Goal: Task Accomplishment & Management: Use online tool/utility

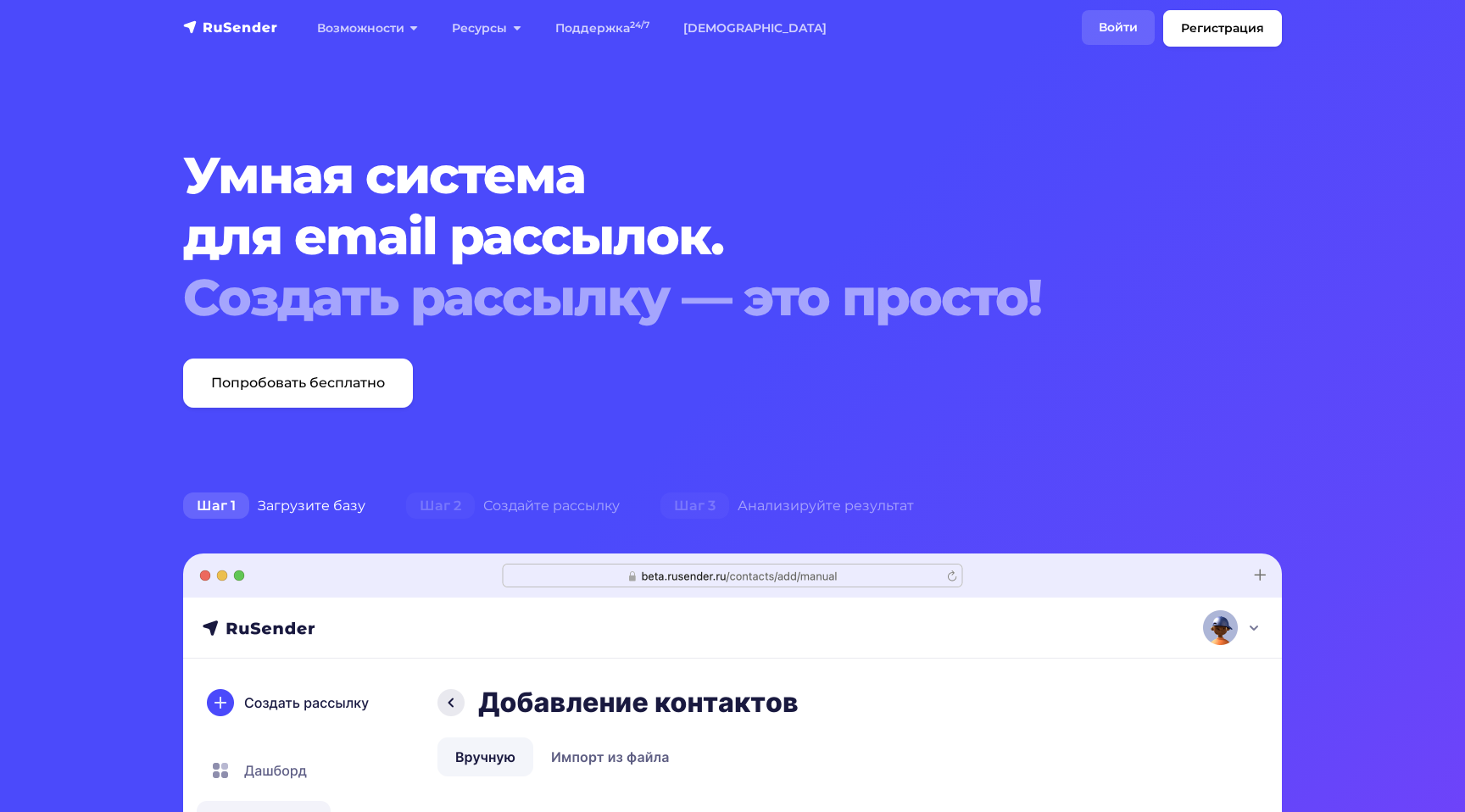
click at [1091, 30] on link "Войти" at bounding box center [1118, 27] width 73 height 35
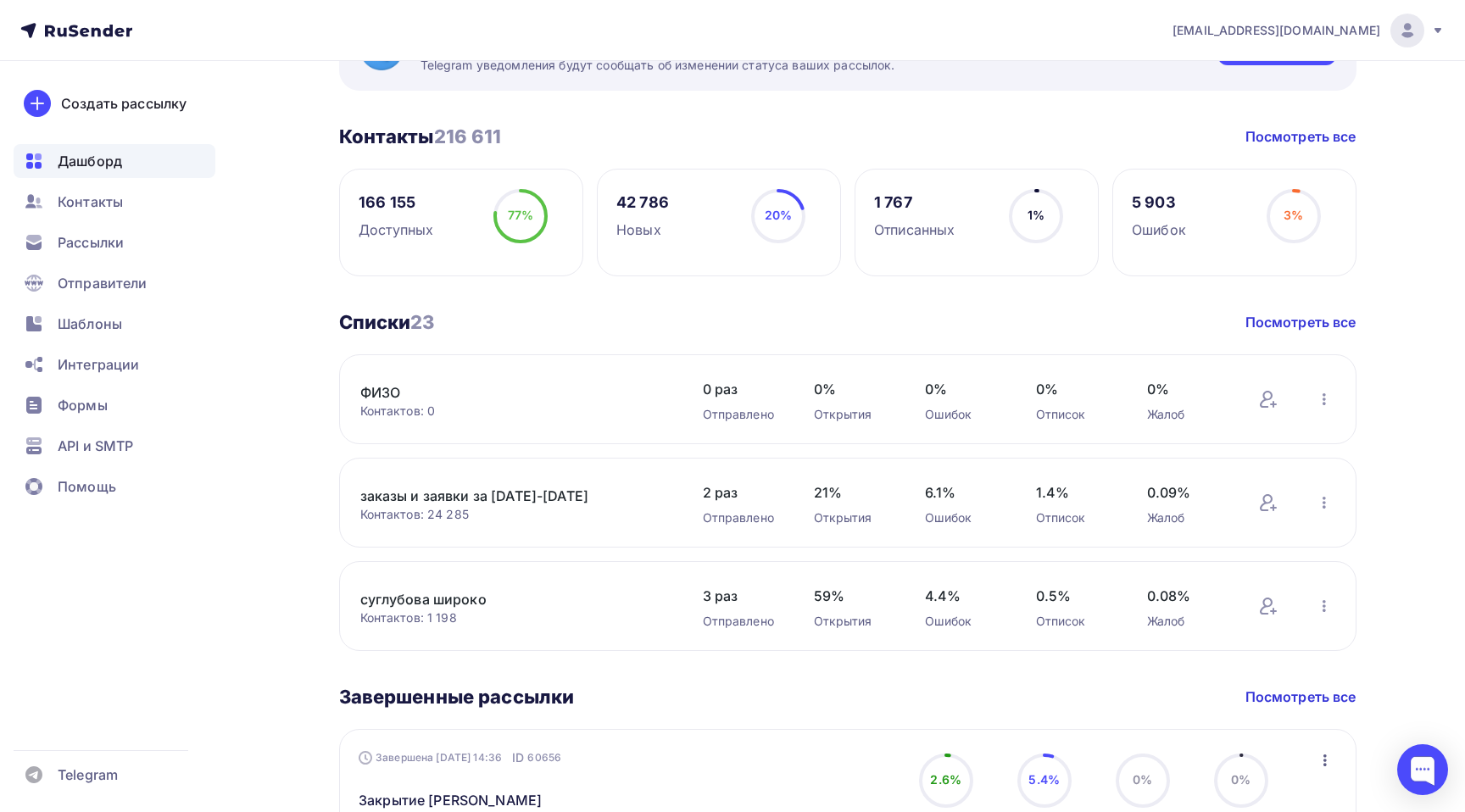
scroll to position [395, 0]
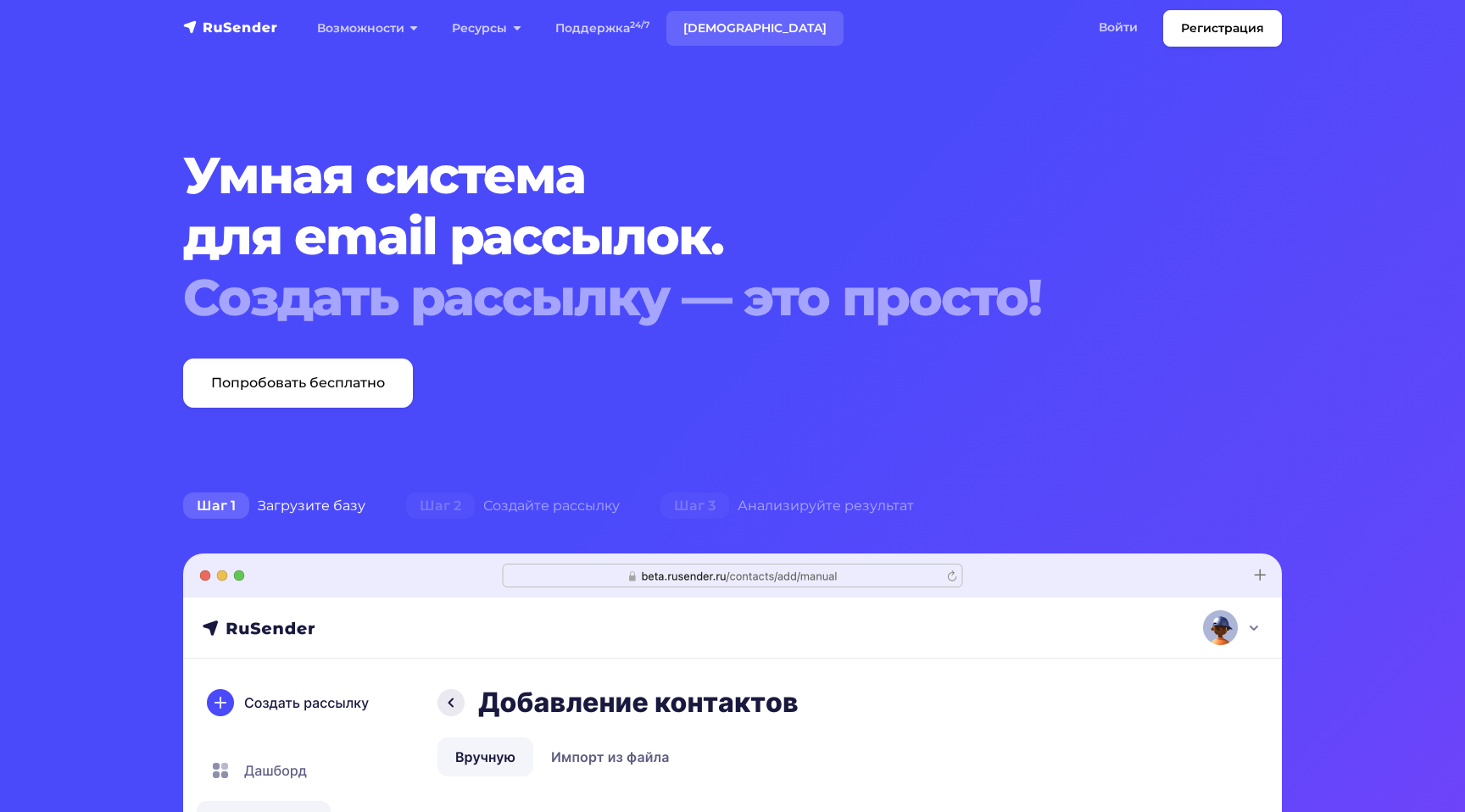
click at [712, 31] on link "[DEMOGRAPHIC_DATA]" at bounding box center [755, 28] width 178 height 35
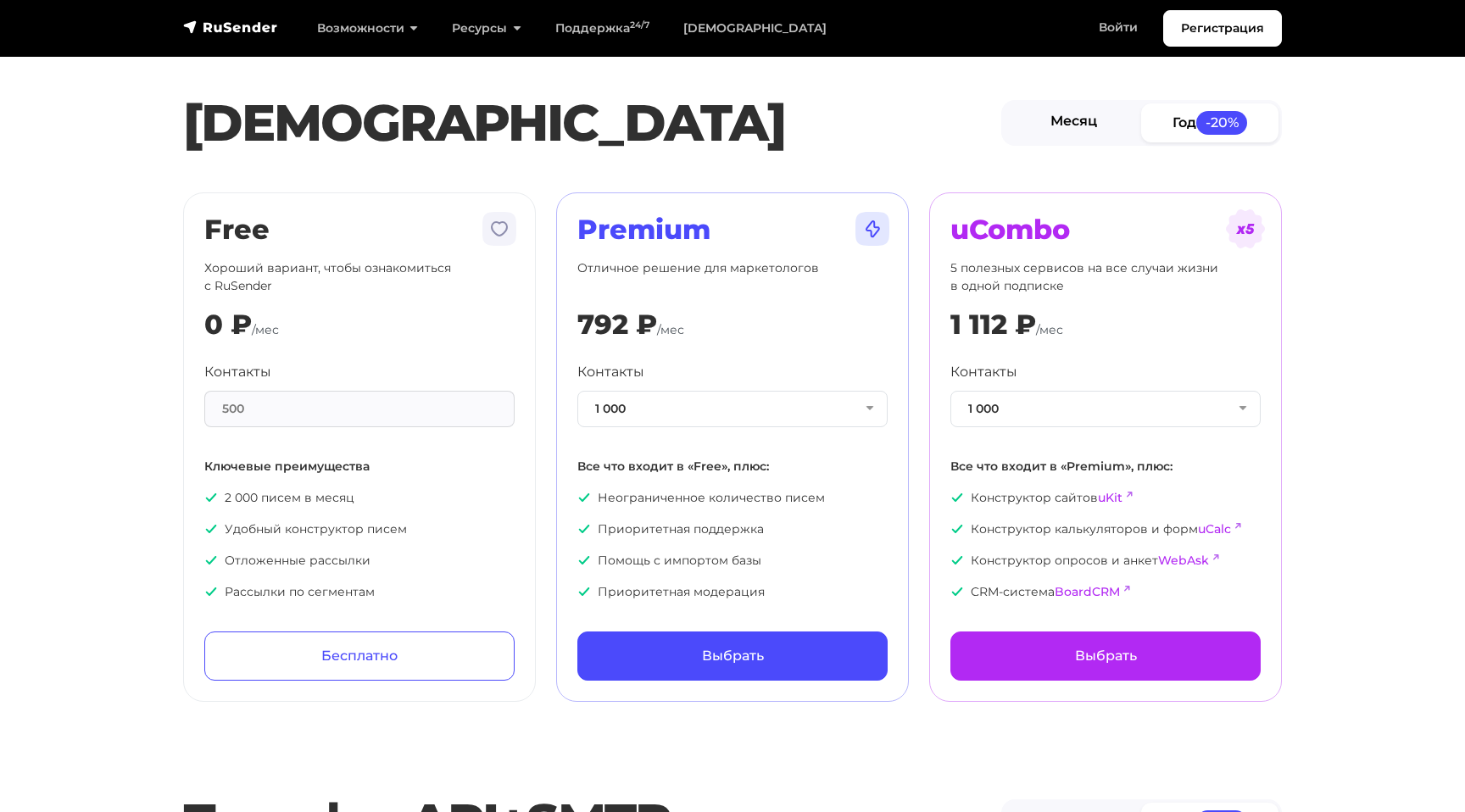
click at [1085, 125] on link "Месяц" at bounding box center [1073, 122] width 138 height 38
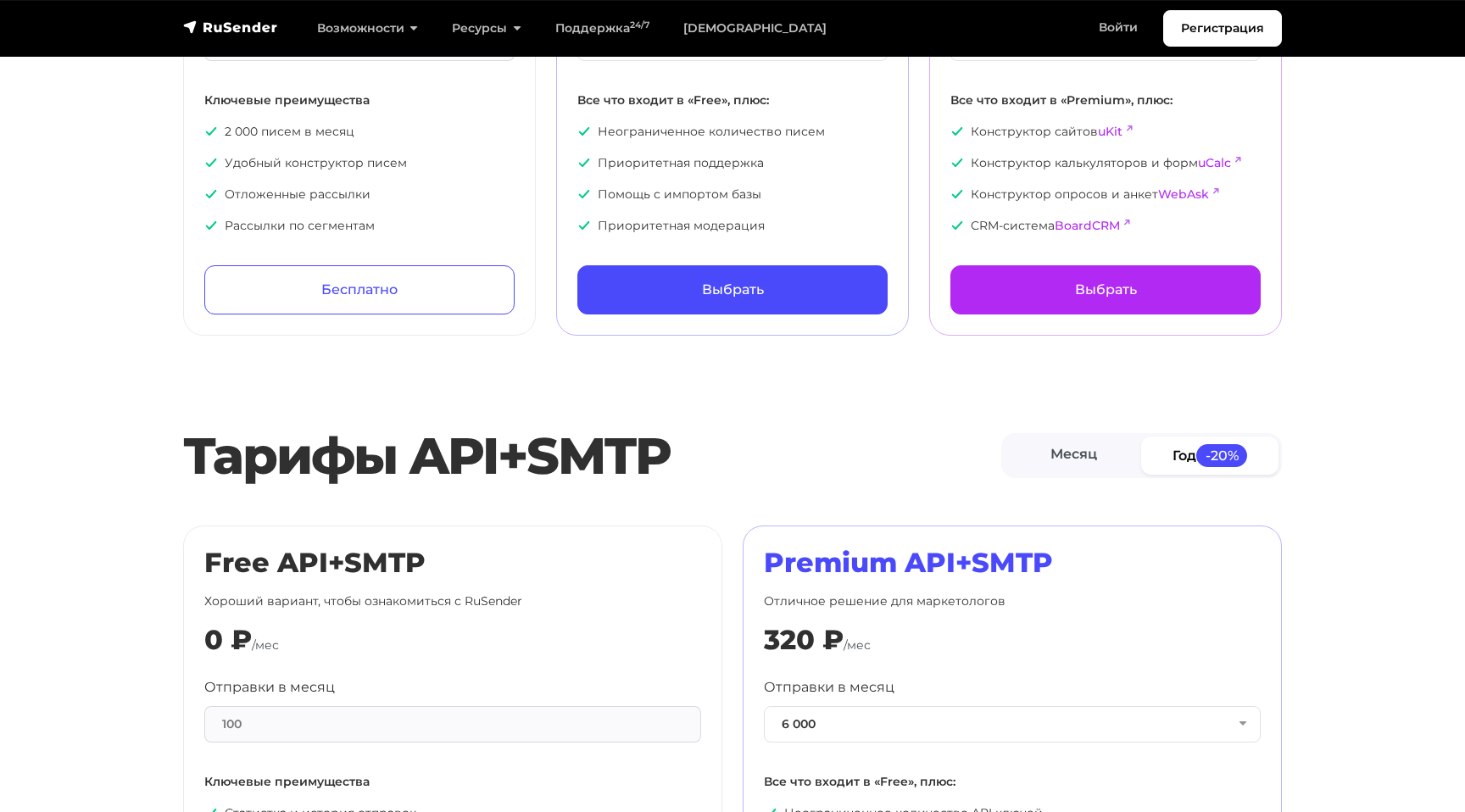
scroll to position [289, 0]
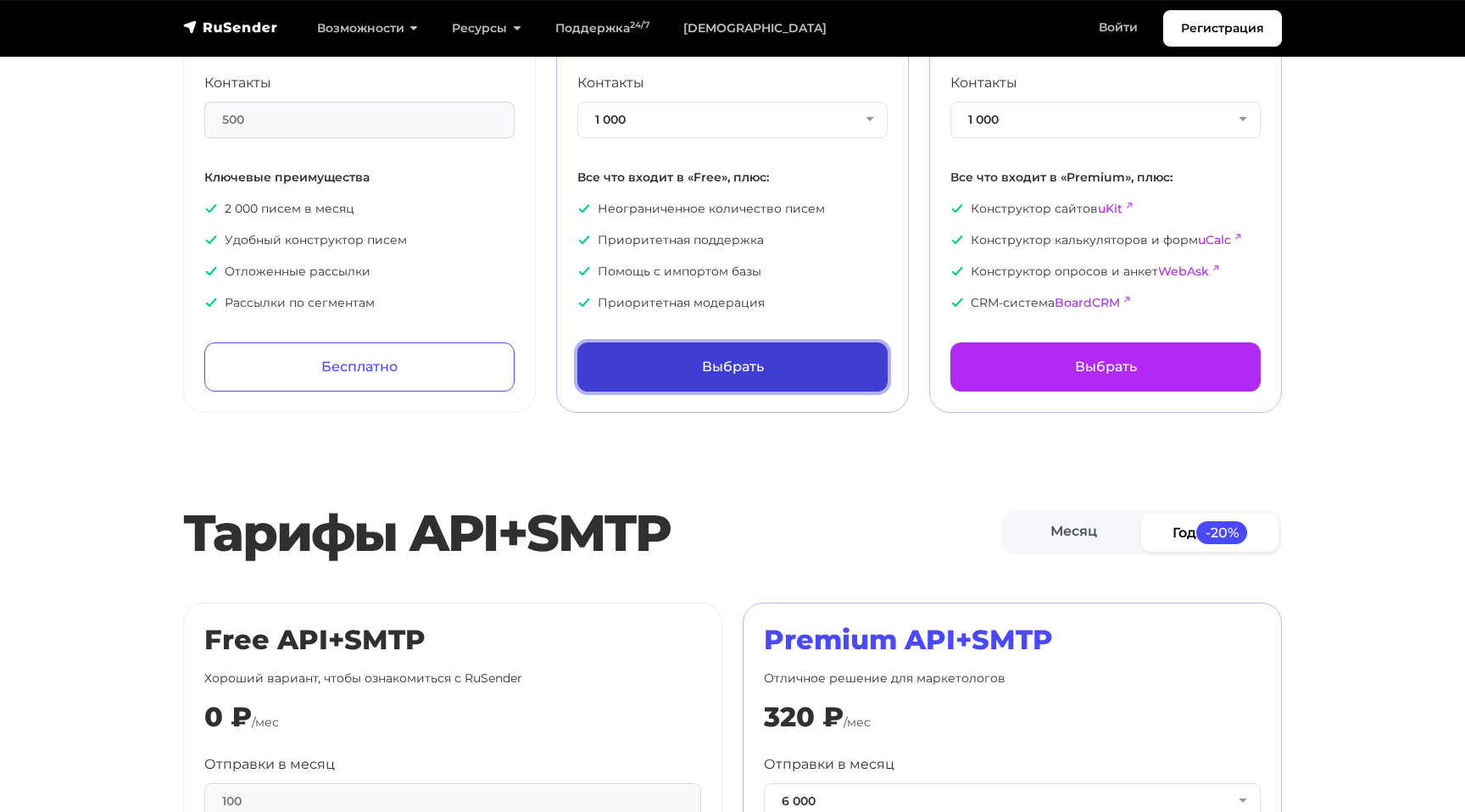
click at [788, 379] on link "Выбрать" at bounding box center [732, 367] width 310 height 49
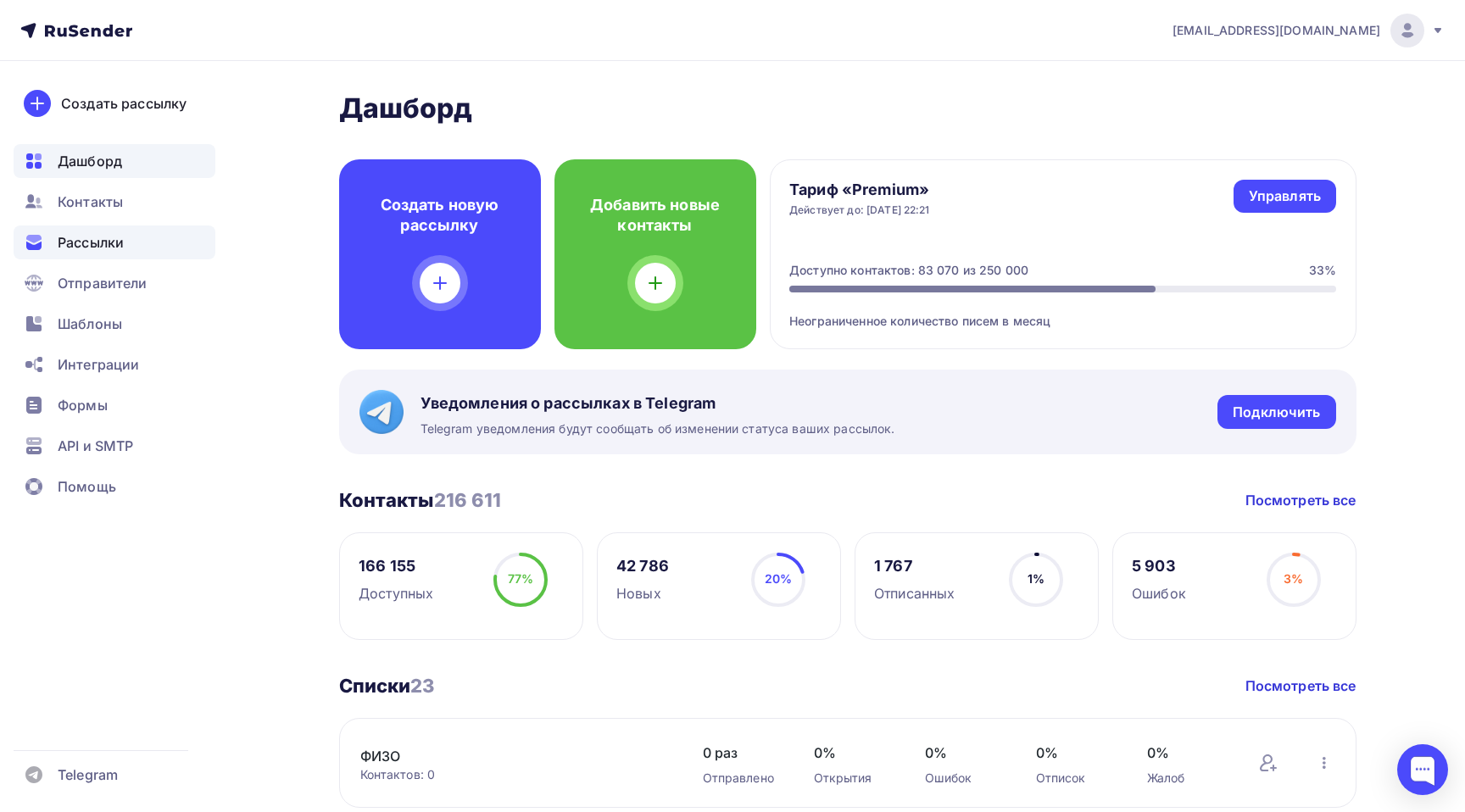
click at [113, 255] on div "Рассылки" at bounding box center [114, 242] width 202 height 34
click at [965, 267] on div "Доступно контактов: 83 070 из 250 000" at bounding box center [909, 269] width 239 height 17
drag, startPoint x: 1341, startPoint y: 266, endPoint x: 1254, endPoint y: 266, distance: 87.0
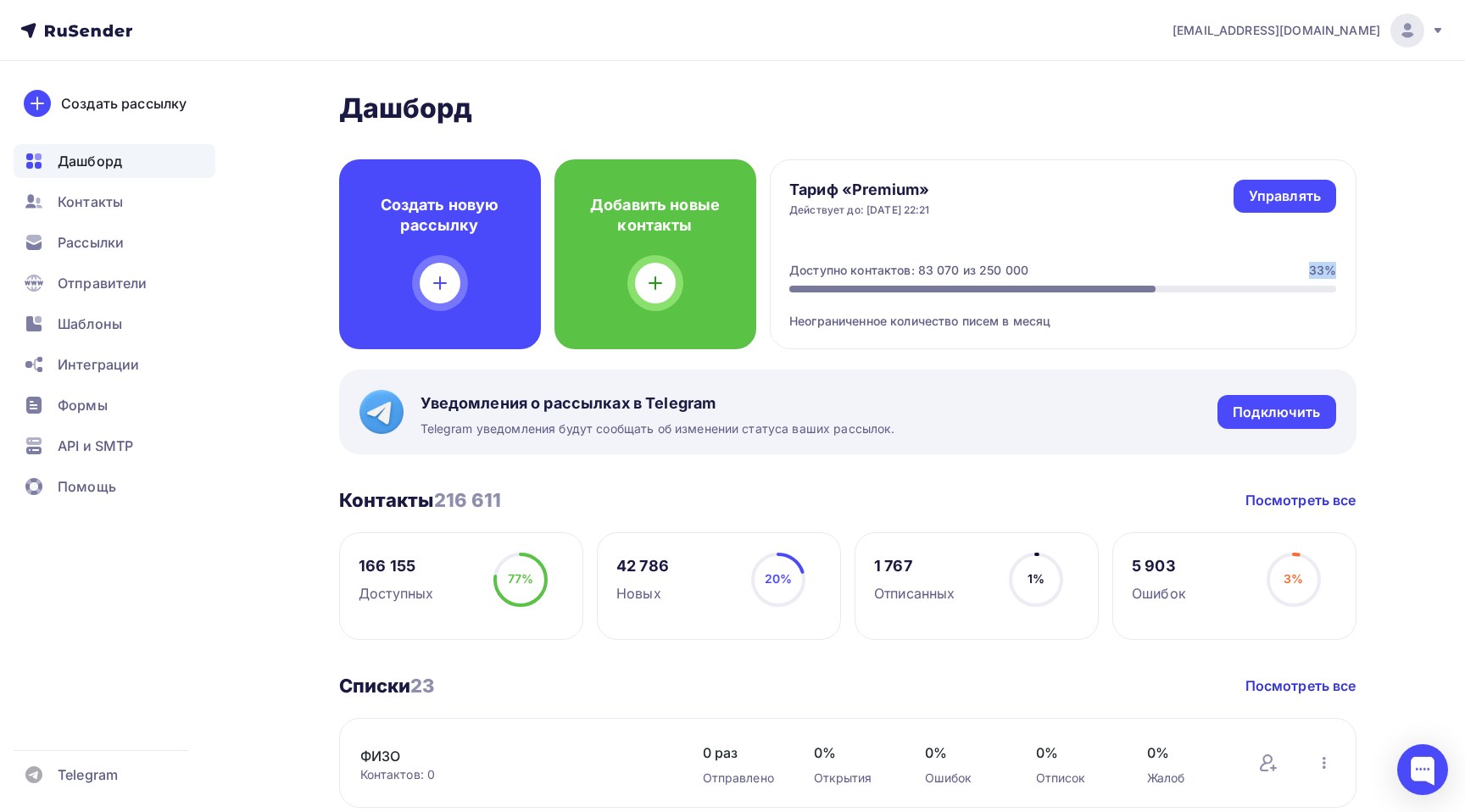
click at [1254, 266] on div "Тариф «Premium» Действует до: 27.10.2025, 22:21 Управлять Управлять Доступно ко…" at bounding box center [1063, 254] width 587 height 190
click at [1323, 265] on div "33%" at bounding box center [1323, 269] width 27 height 17
click at [1320, 266] on div "33%" at bounding box center [1323, 269] width 27 height 17
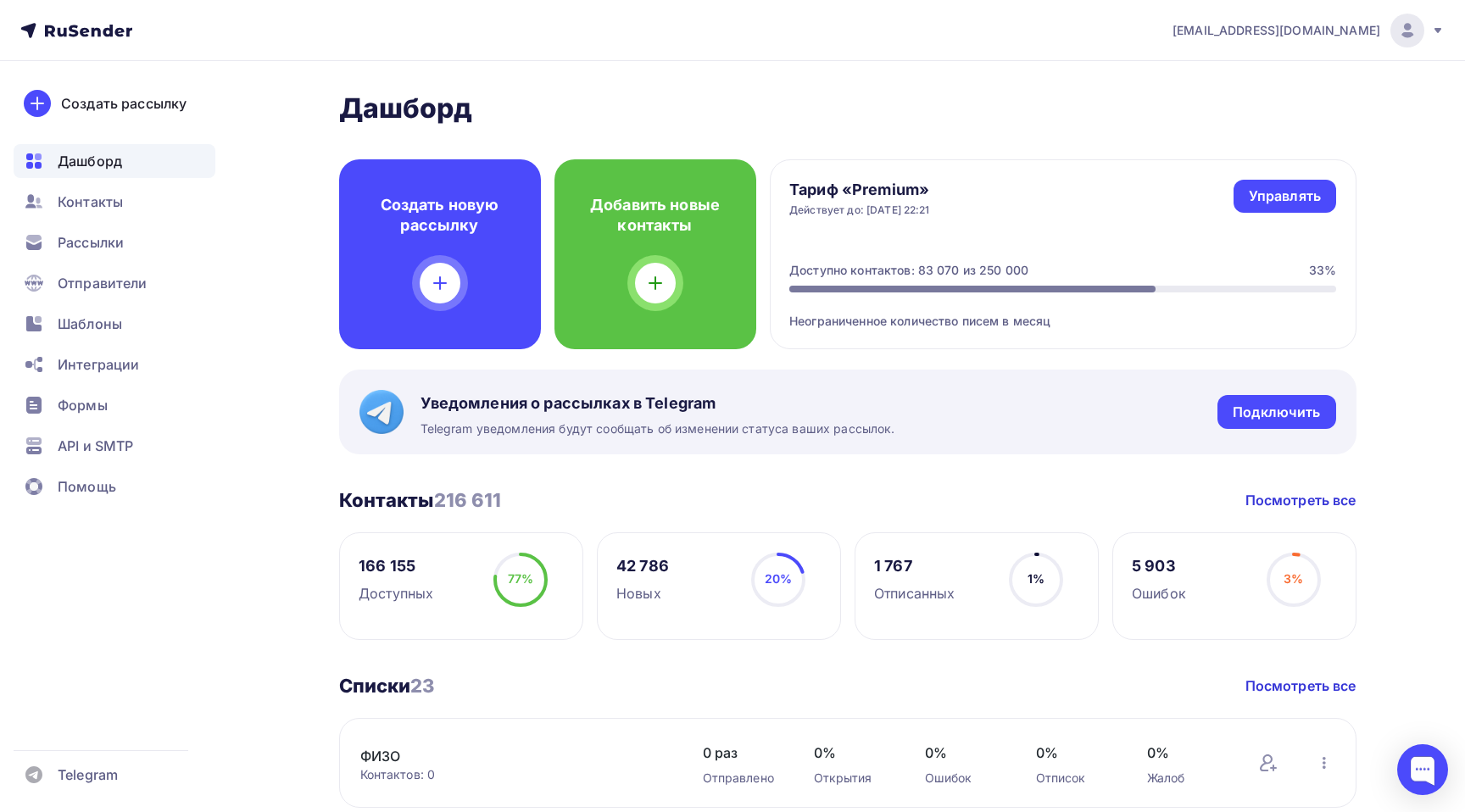
click at [1320, 266] on div "33%" at bounding box center [1323, 269] width 27 height 17
click at [1267, 196] on div "Управлять" at bounding box center [1284, 196] width 72 height 20
click at [97, 235] on span "Рассылки" at bounding box center [91, 242] width 66 height 20
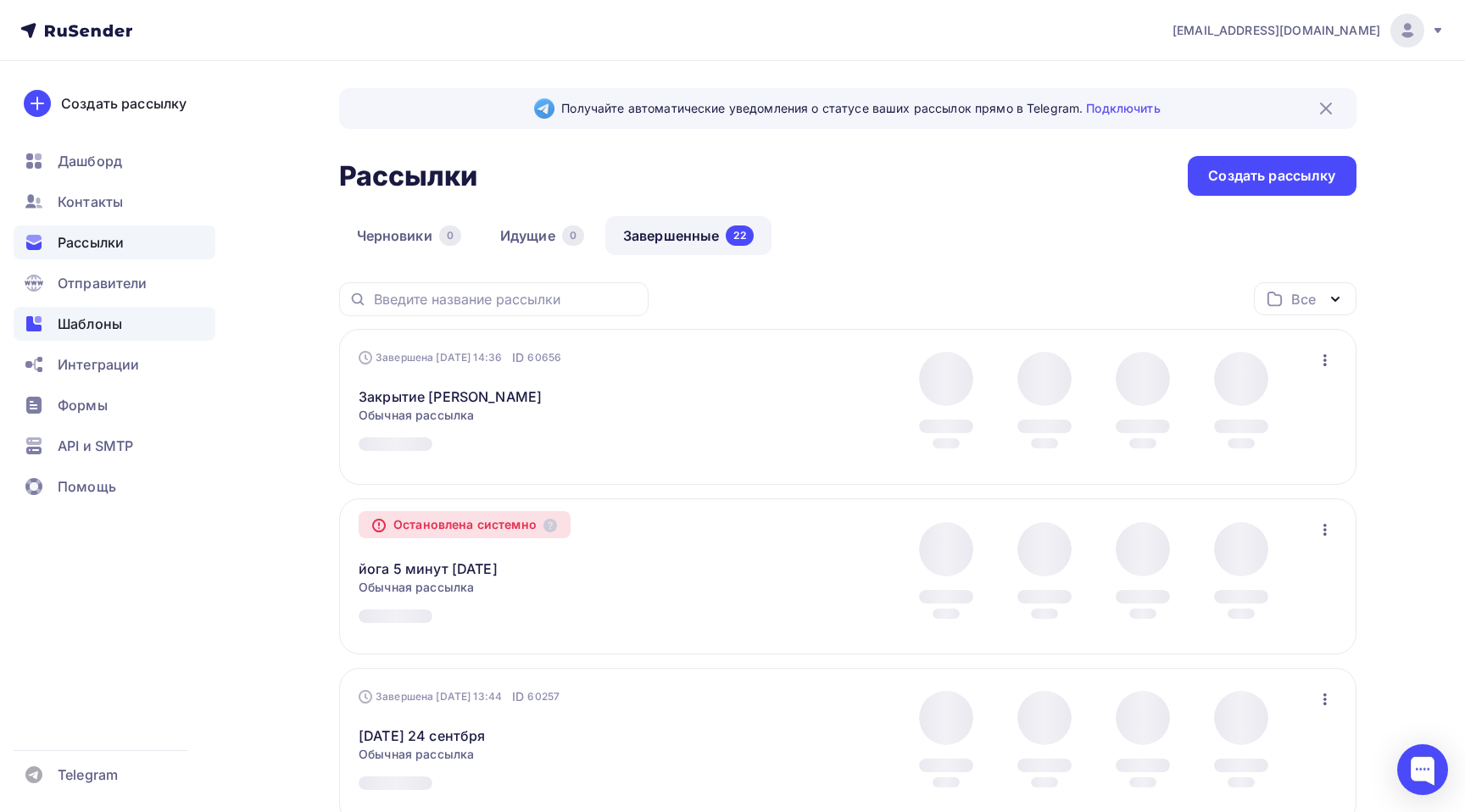
click at [119, 326] on span "Шаблоны" at bounding box center [90, 323] width 64 height 20
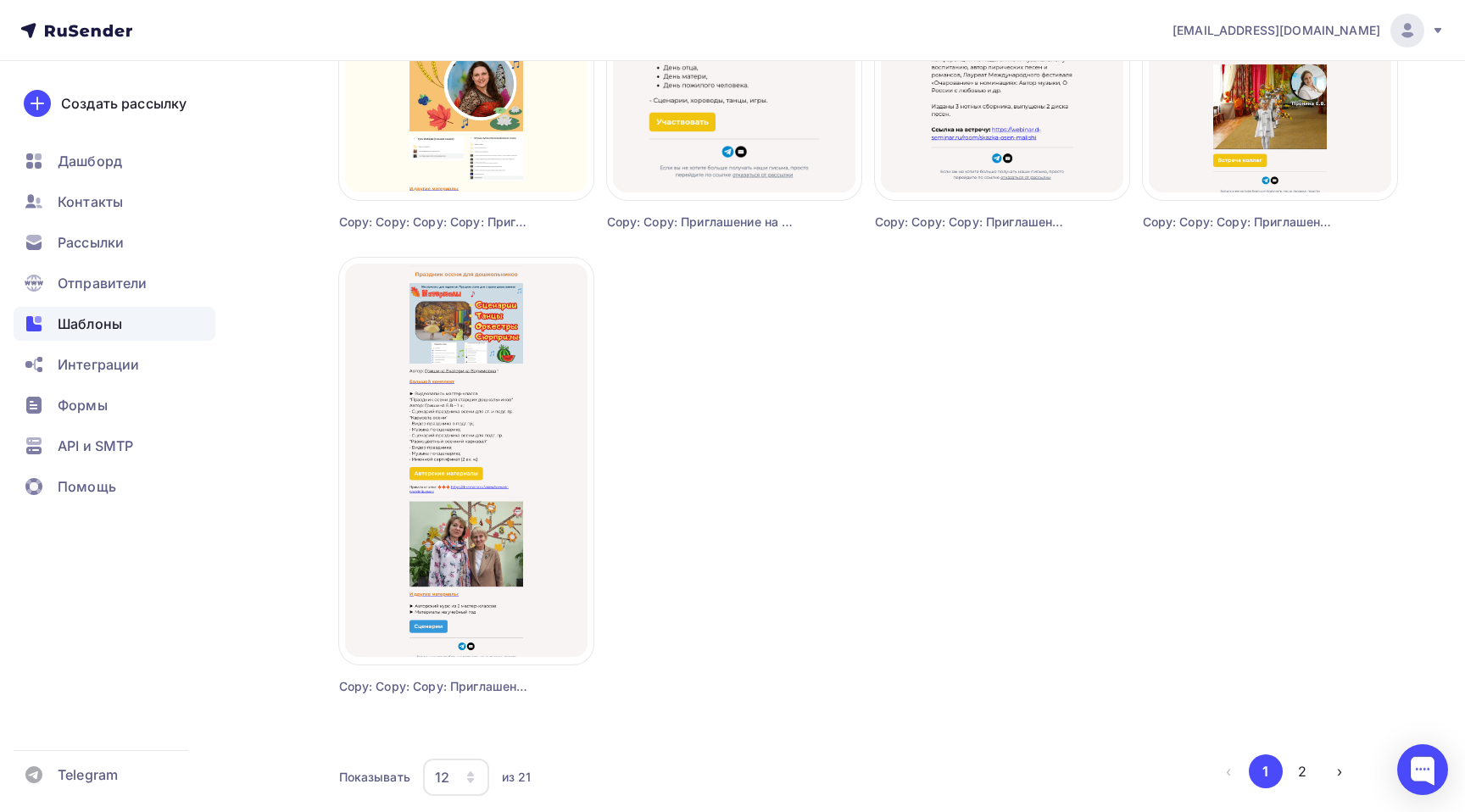
scroll to position [1425, 0]
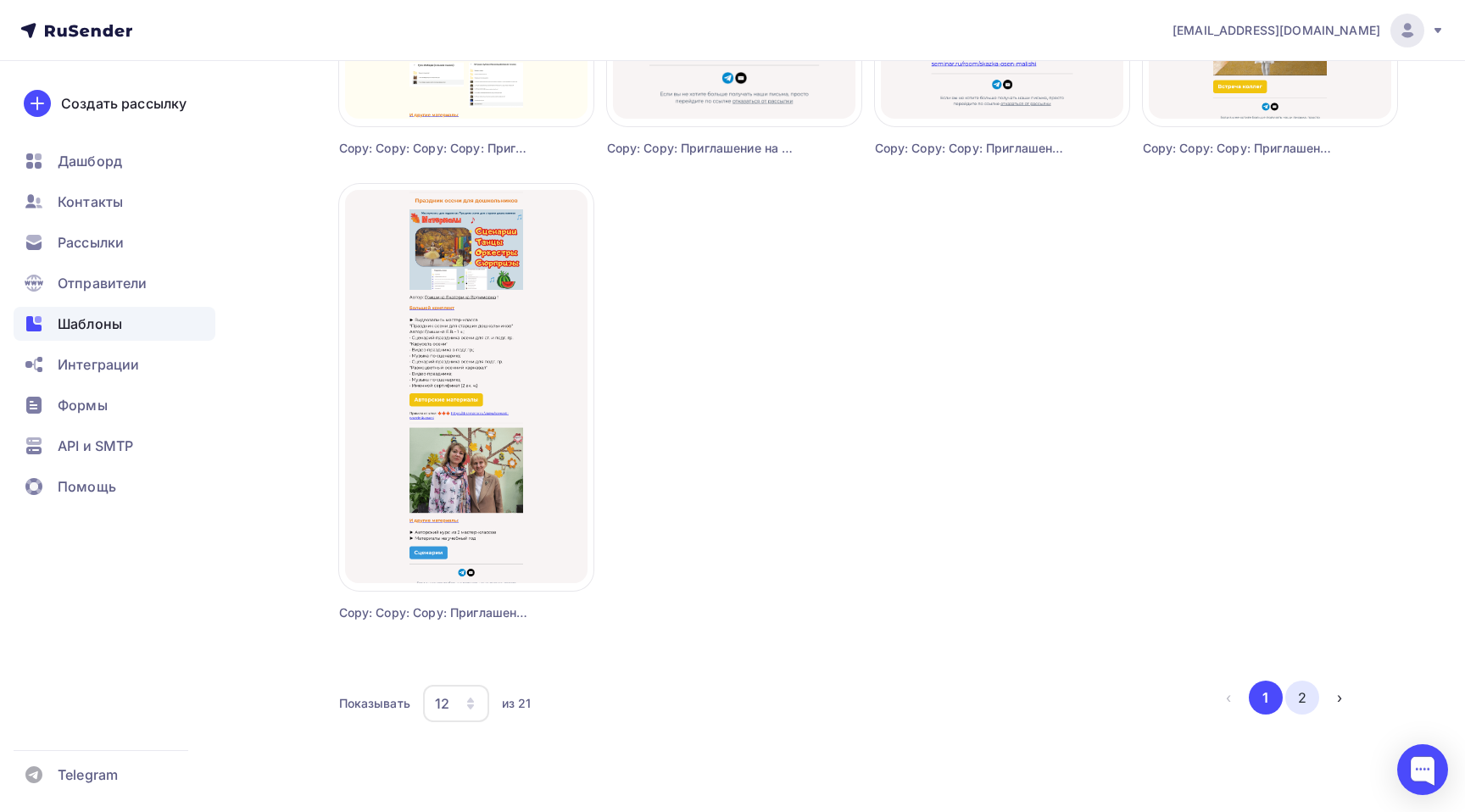
click at [1311, 699] on button "2" at bounding box center [1302, 697] width 34 height 34
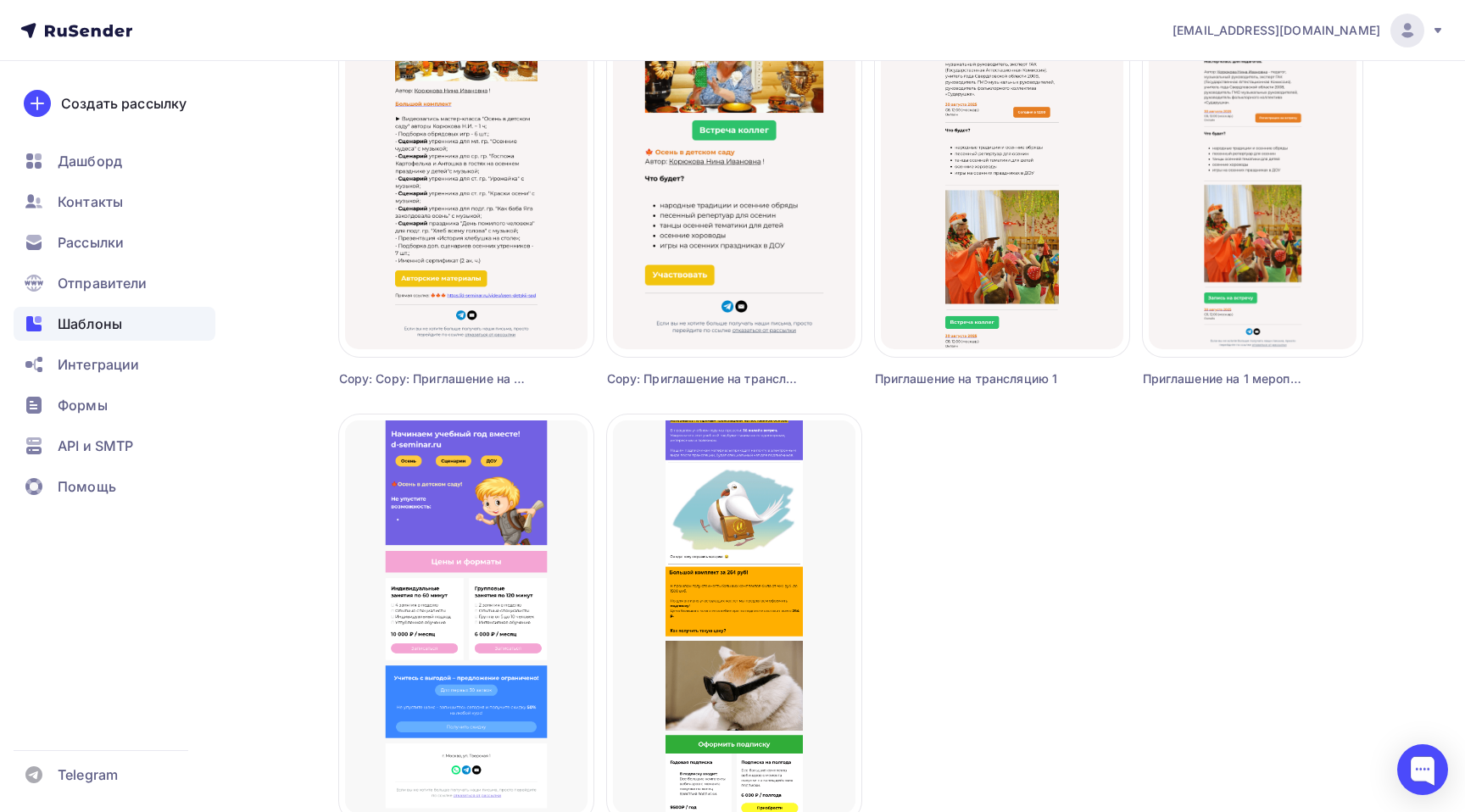
scroll to position [731, 0]
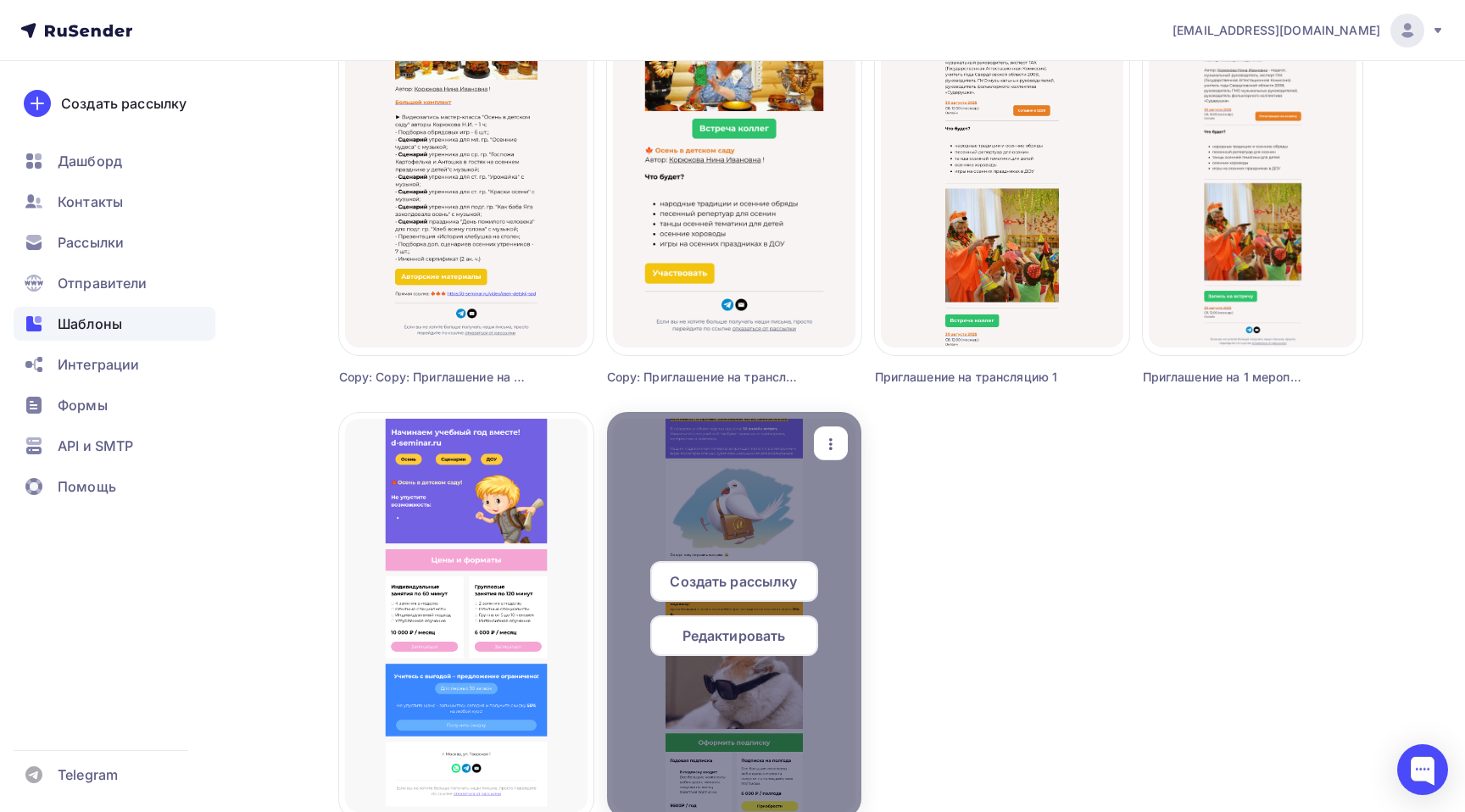
click at [830, 444] on icon "button" at bounding box center [830, 444] width 3 height 12
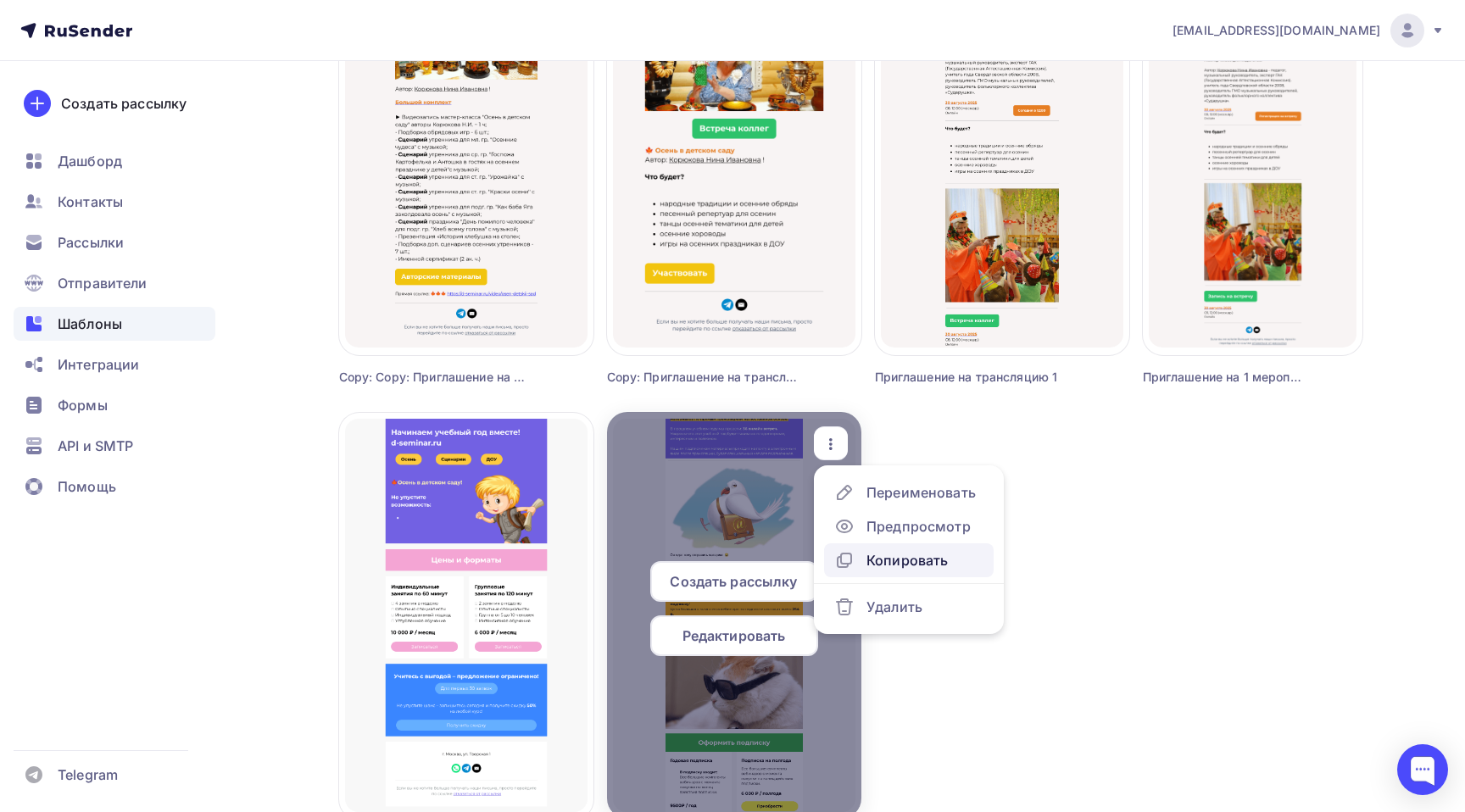
click at [884, 556] on div "Копировать" at bounding box center [907, 560] width 81 height 20
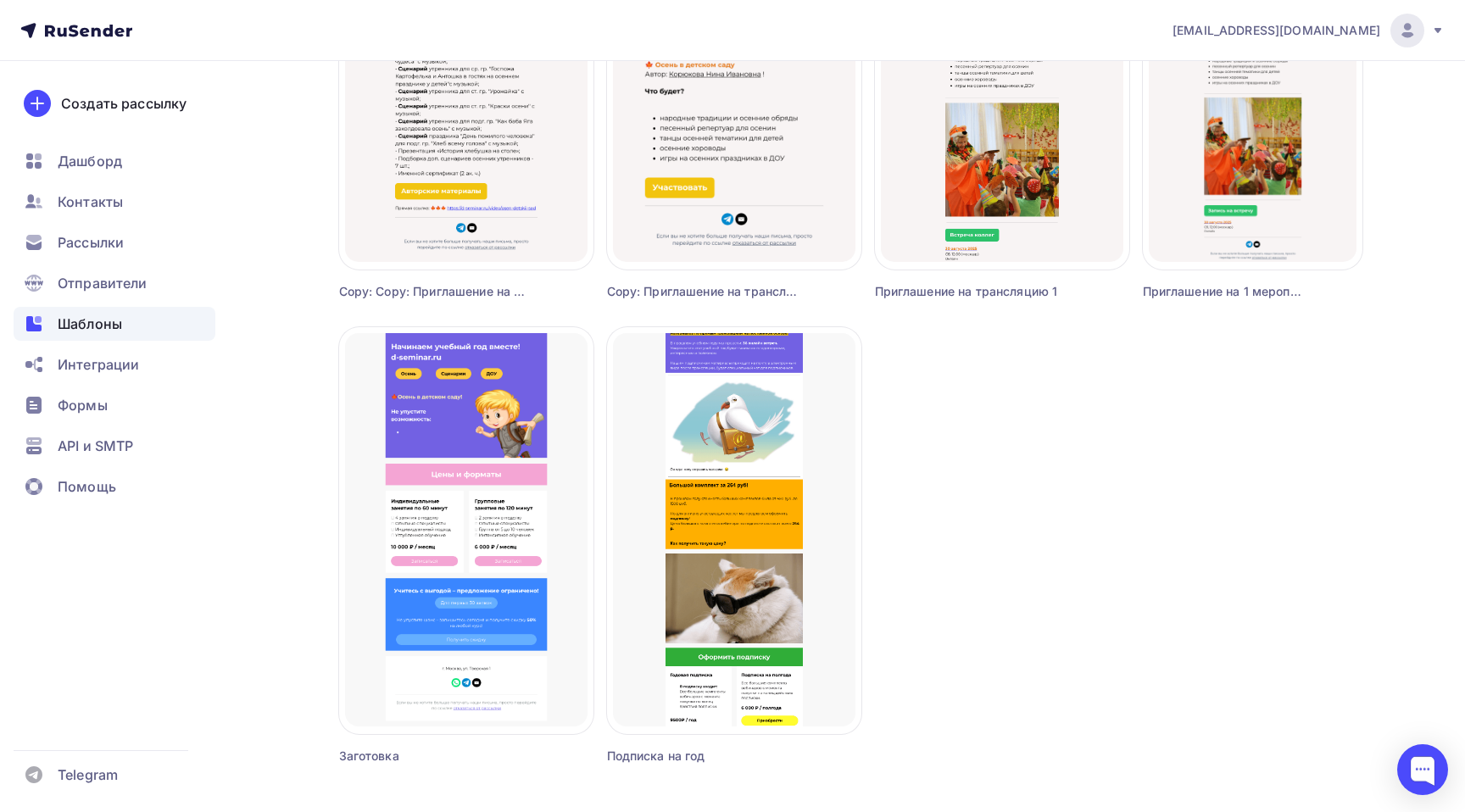
scroll to position [960, 0]
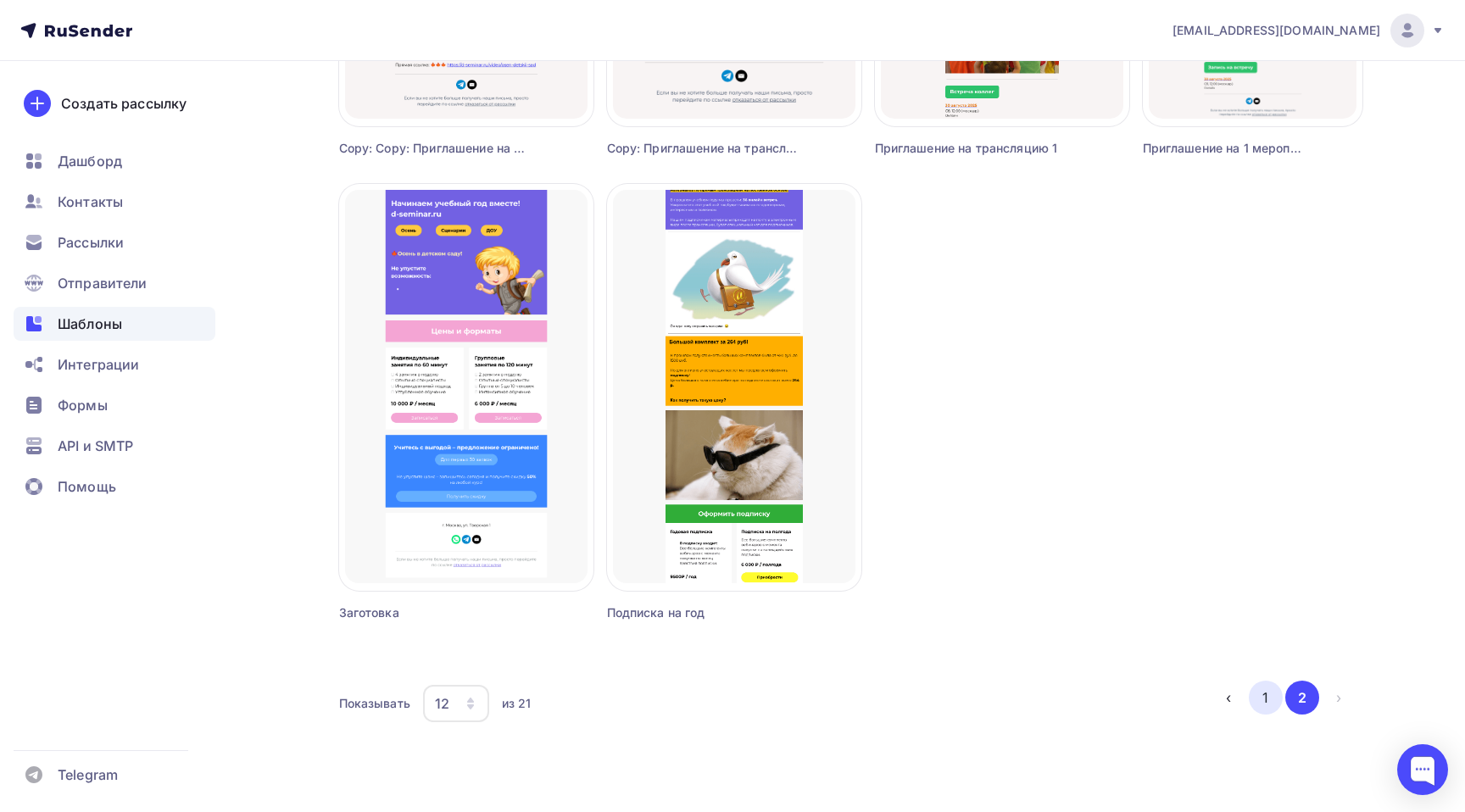
click at [1266, 686] on button "1" at bounding box center [1265, 697] width 34 height 34
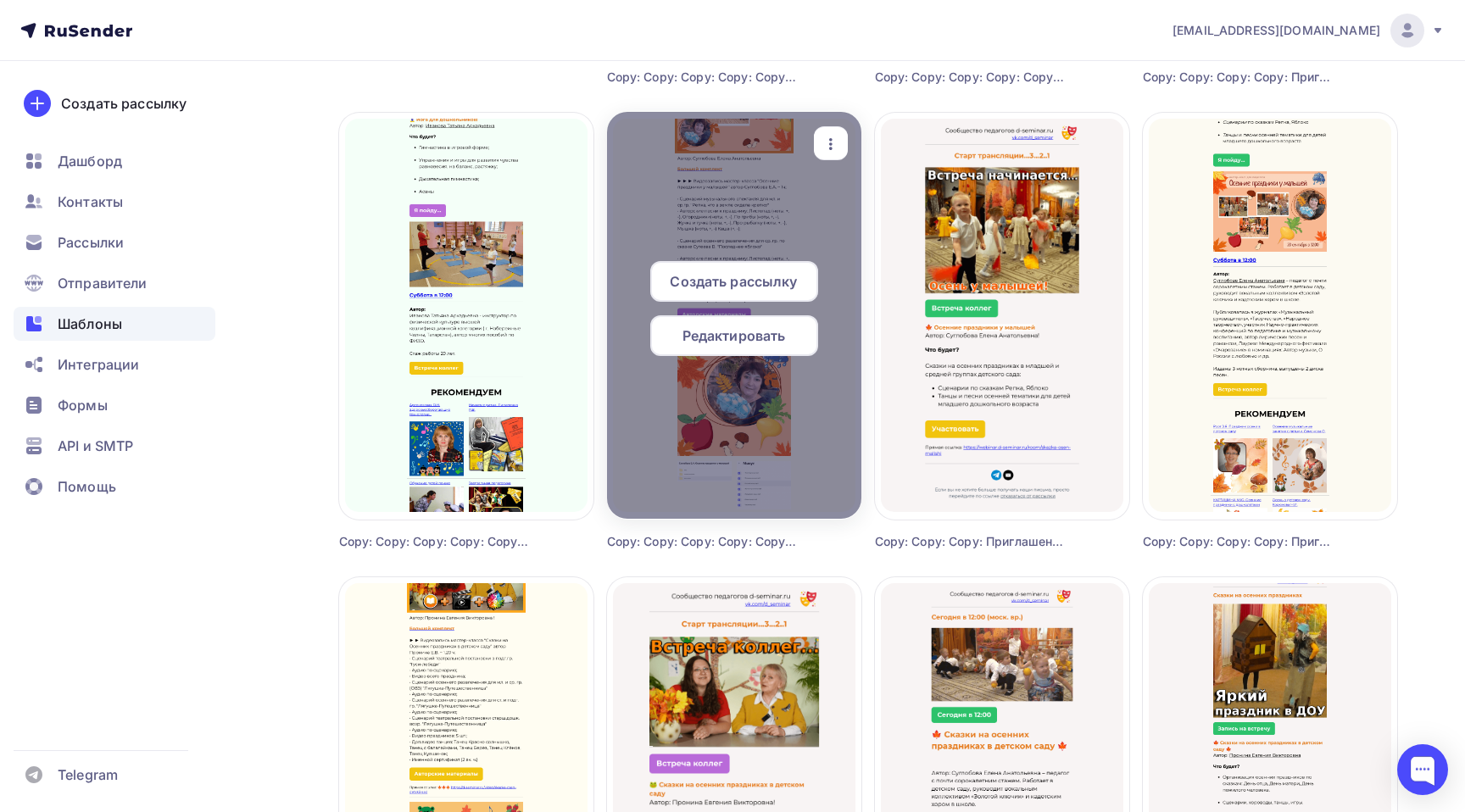
scroll to position [1425, 0]
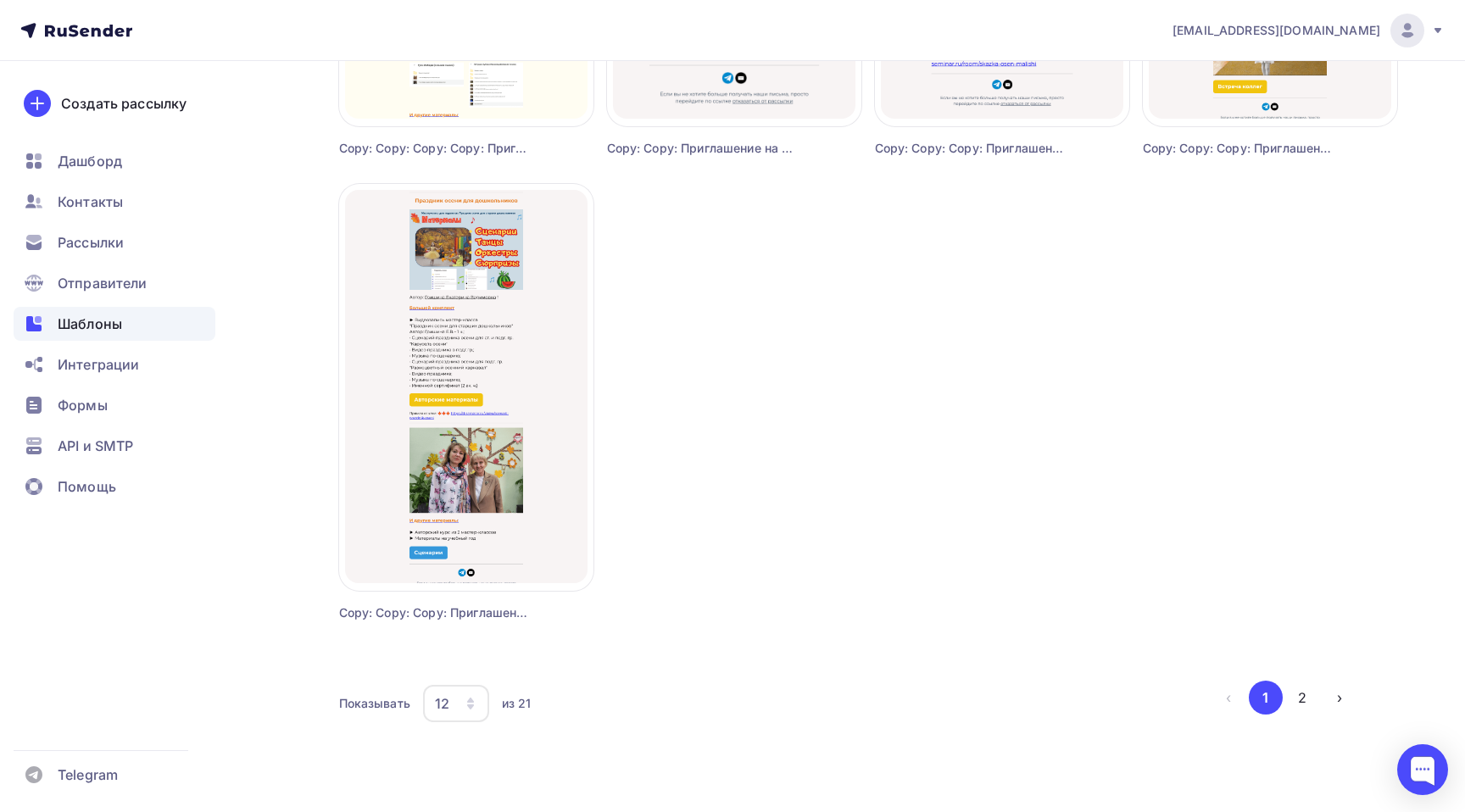
click at [469, 703] on icon "button" at bounding box center [470, 704] width 14 height 14
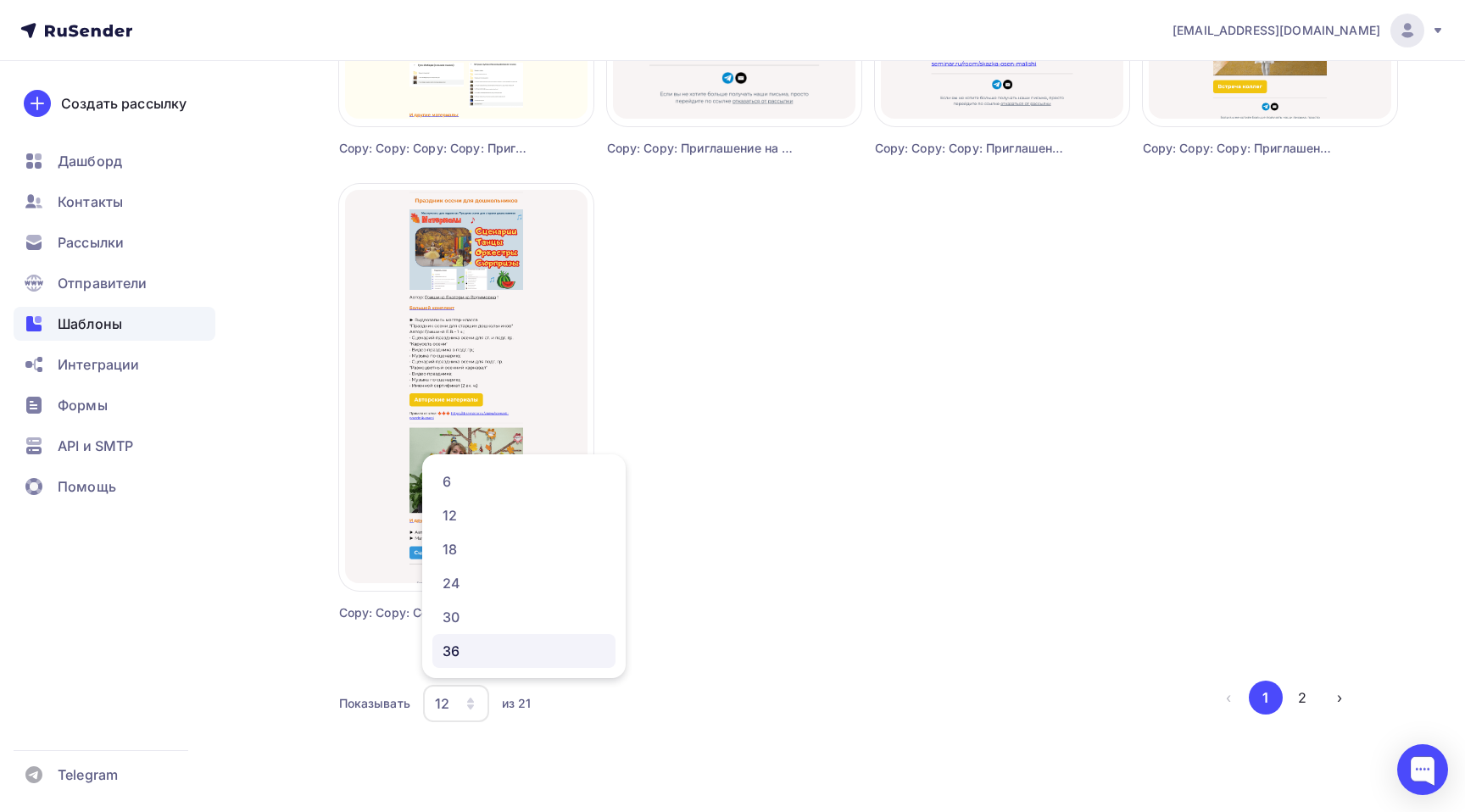
click at [480, 651] on div "36" at bounding box center [523, 651] width 163 height 20
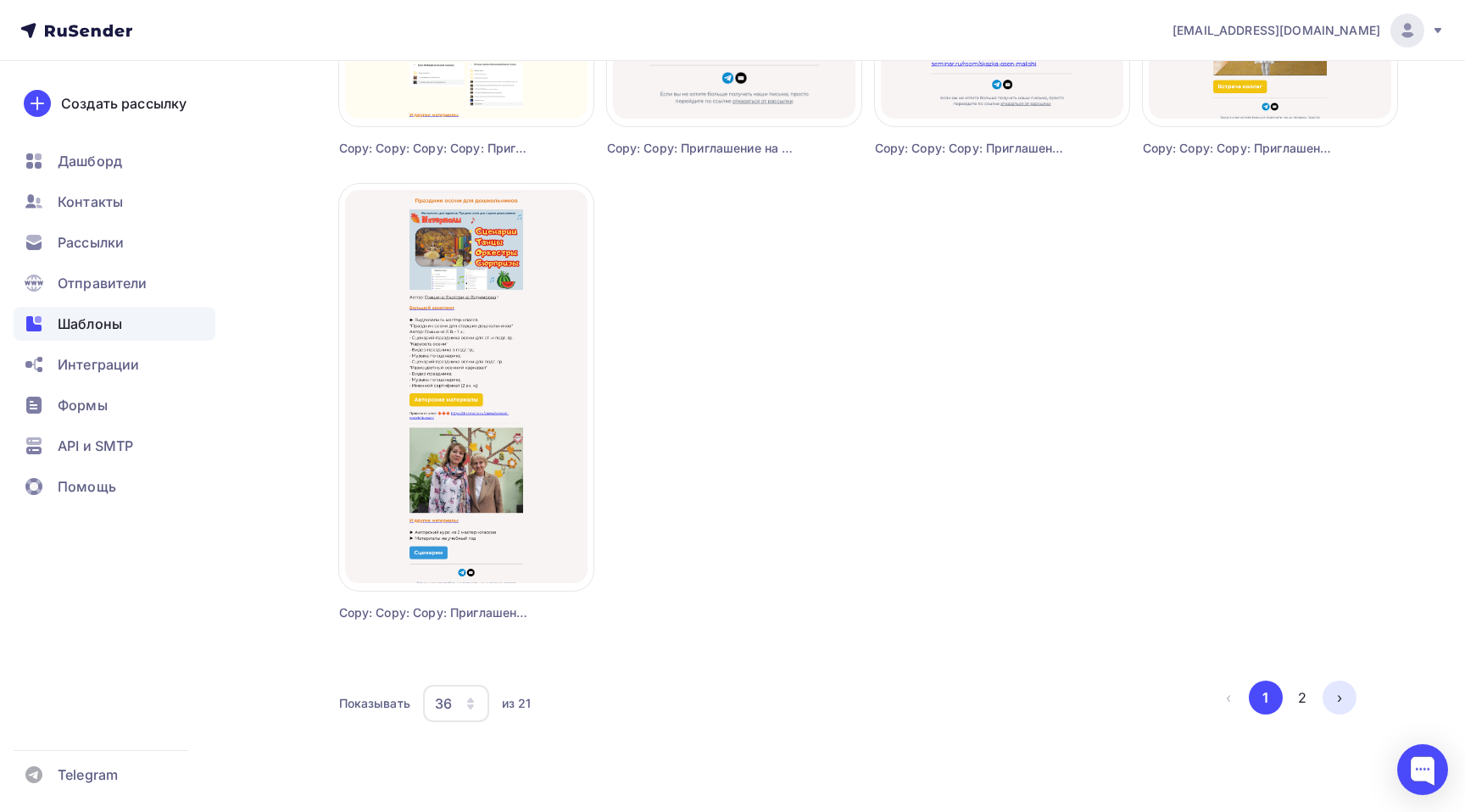
click at [1346, 702] on button "›" at bounding box center [1339, 697] width 34 height 34
click at [1231, 702] on button "‹" at bounding box center [1228, 697] width 34 height 34
click at [1298, 706] on button "2" at bounding box center [1302, 697] width 34 height 34
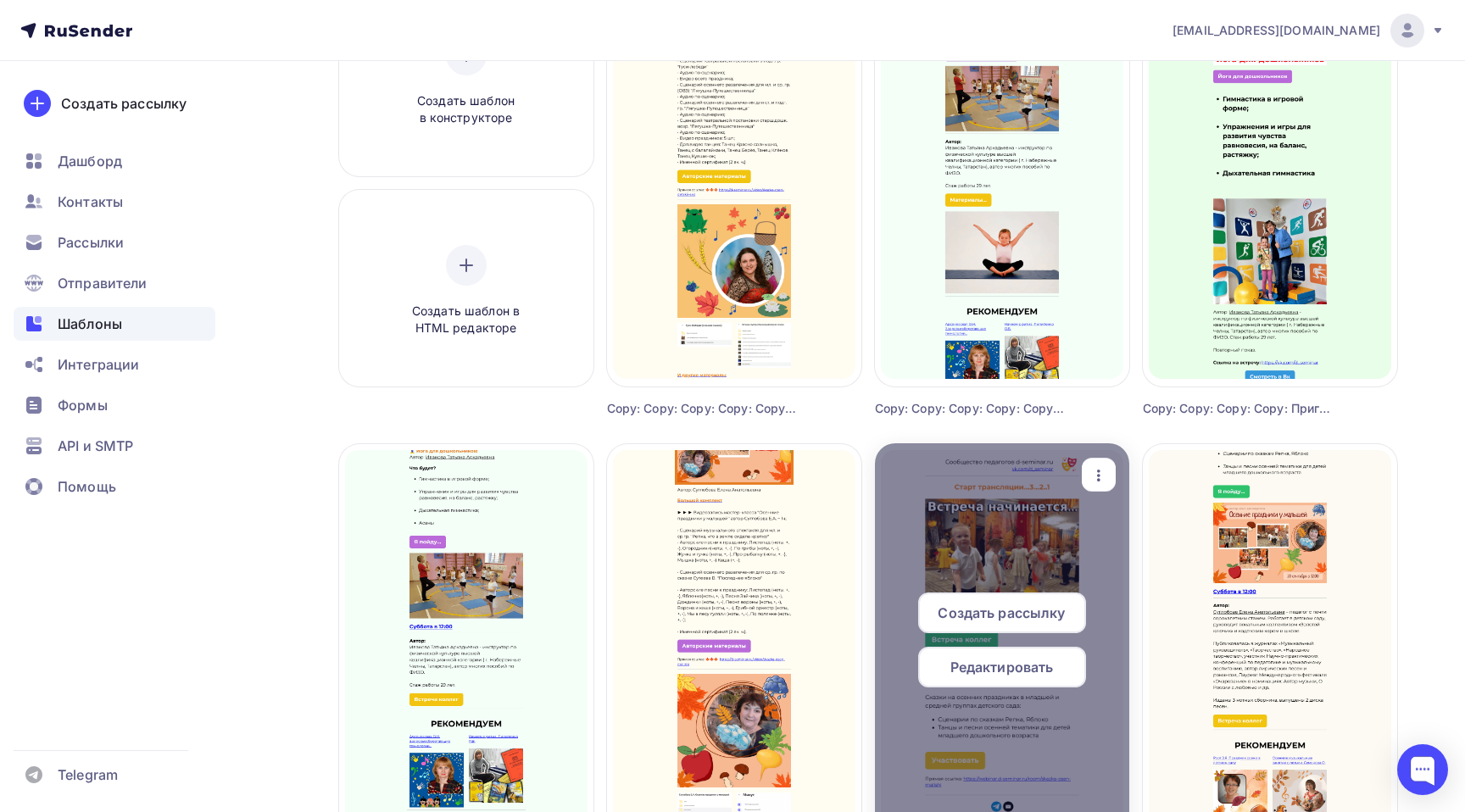
scroll to position [0, 0]
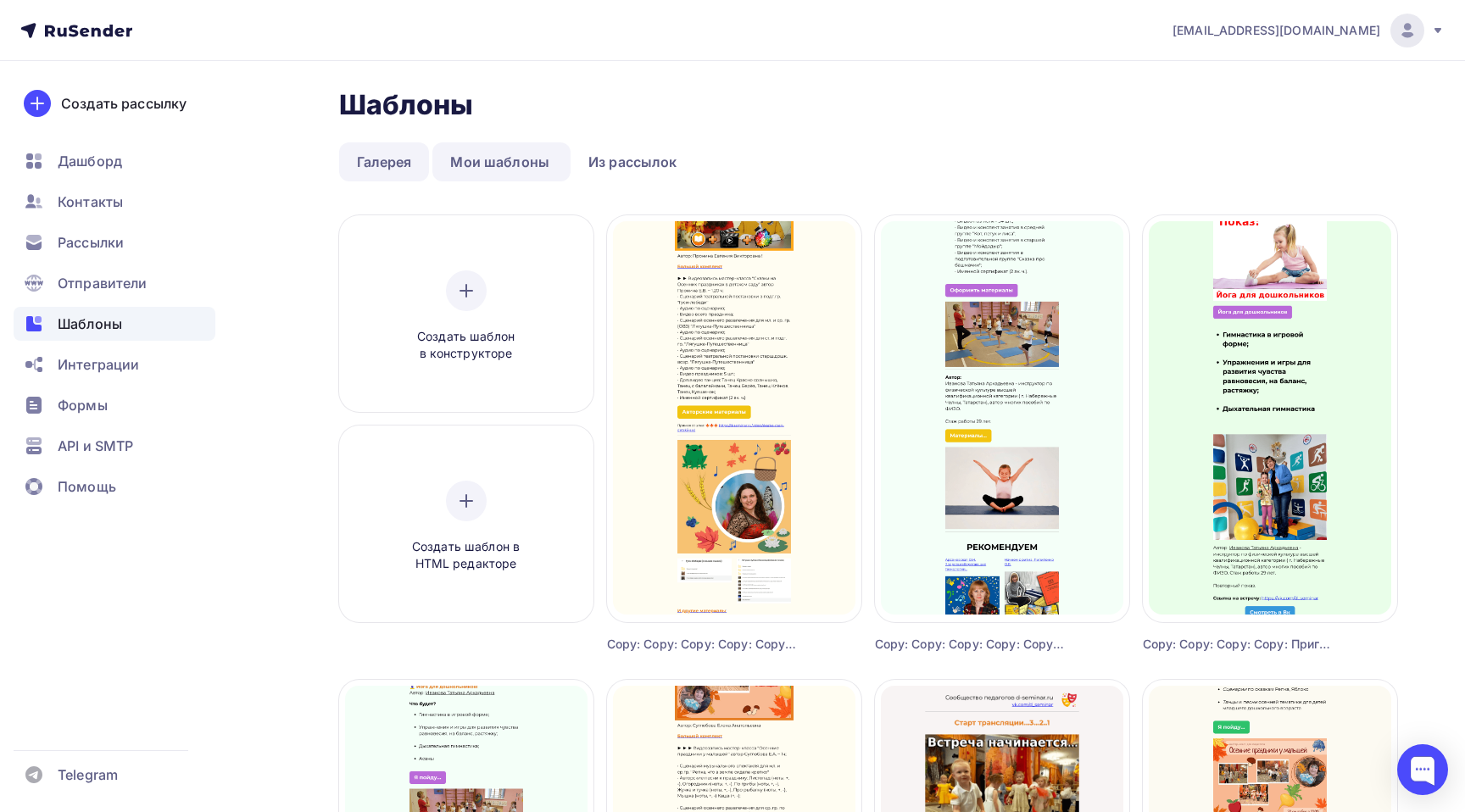
click at [371, 159] on link "Галерея" at bounding box center [384, 162] width 91 height 39
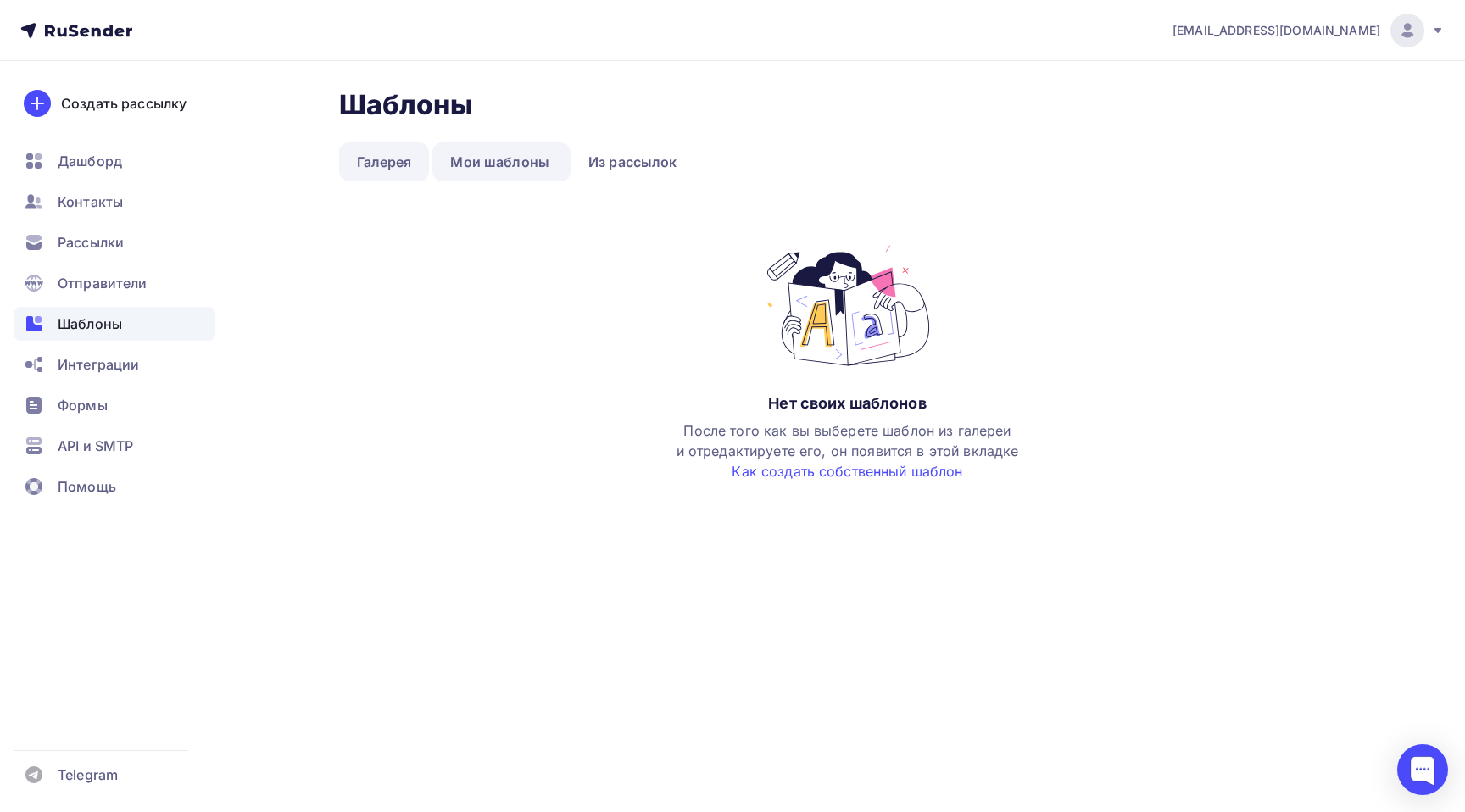
click at [376, 160] on link "Галерея" at bounding box center [384, 162] width 91 height 39
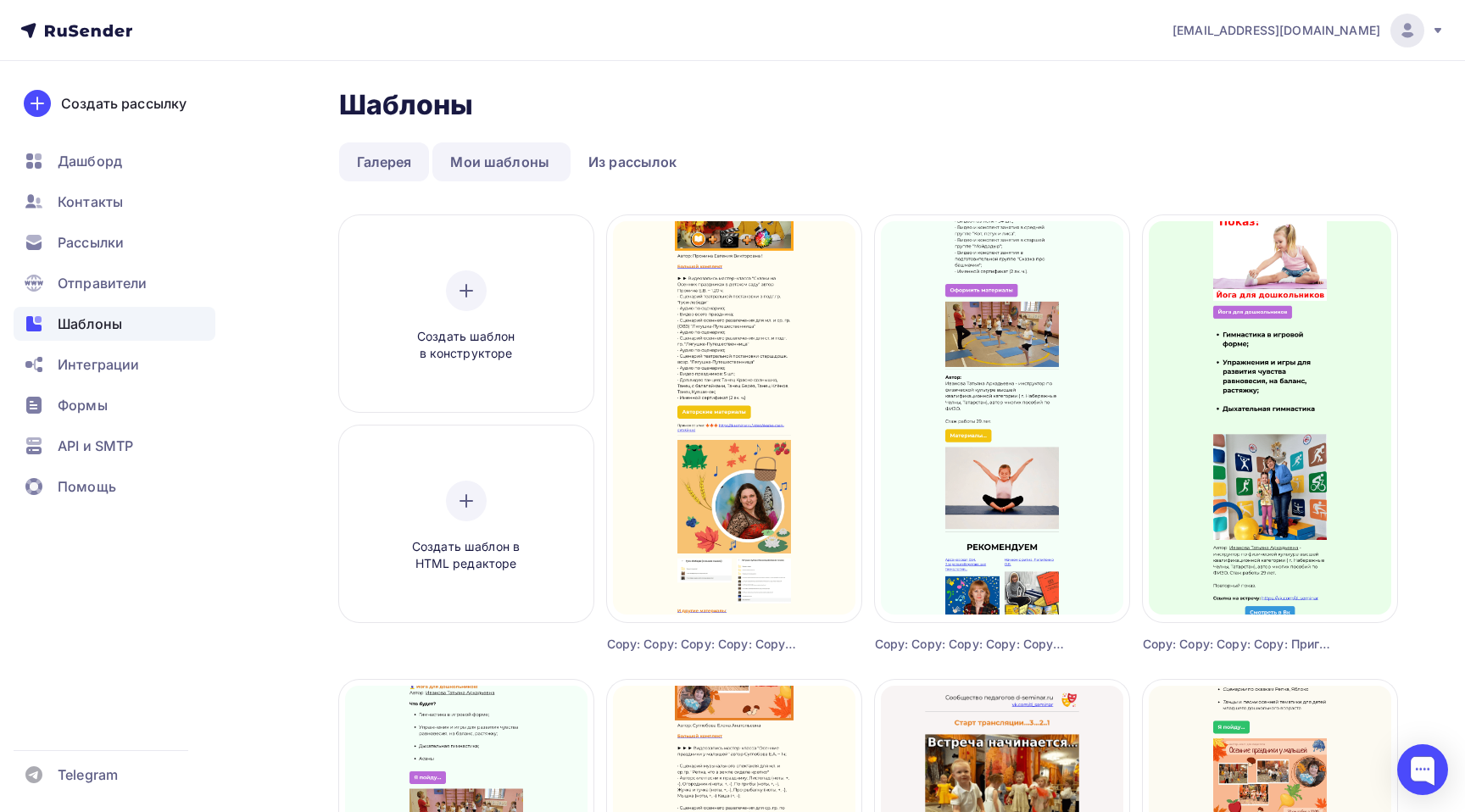
click at [407, 165] on link "Галерея" at bounding box center [384, 162] width 91 height 39
click at [409, 167] on link "Галерея" at bounding box center [384, 162] width 91 height 39
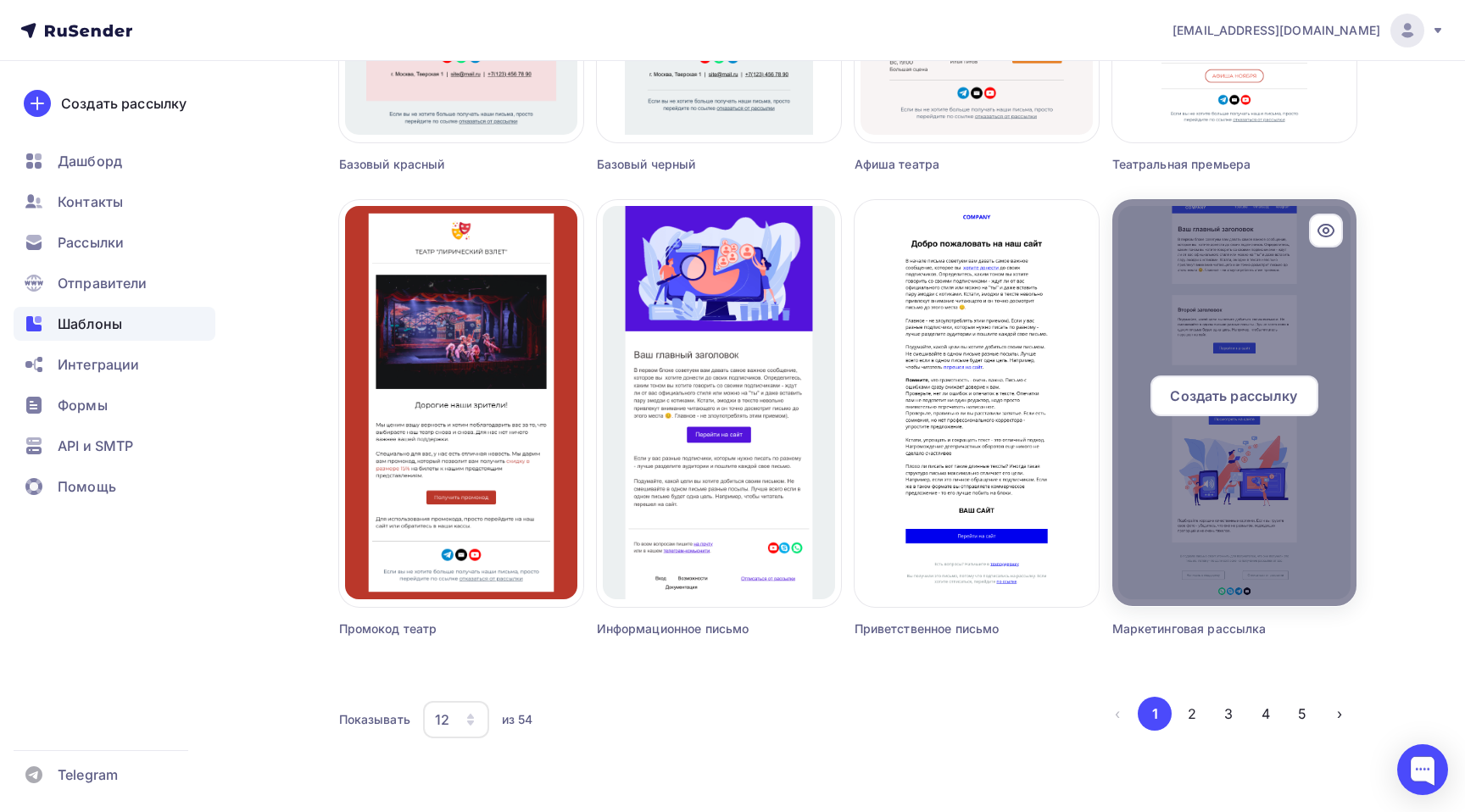
scroll to position [938, 0]
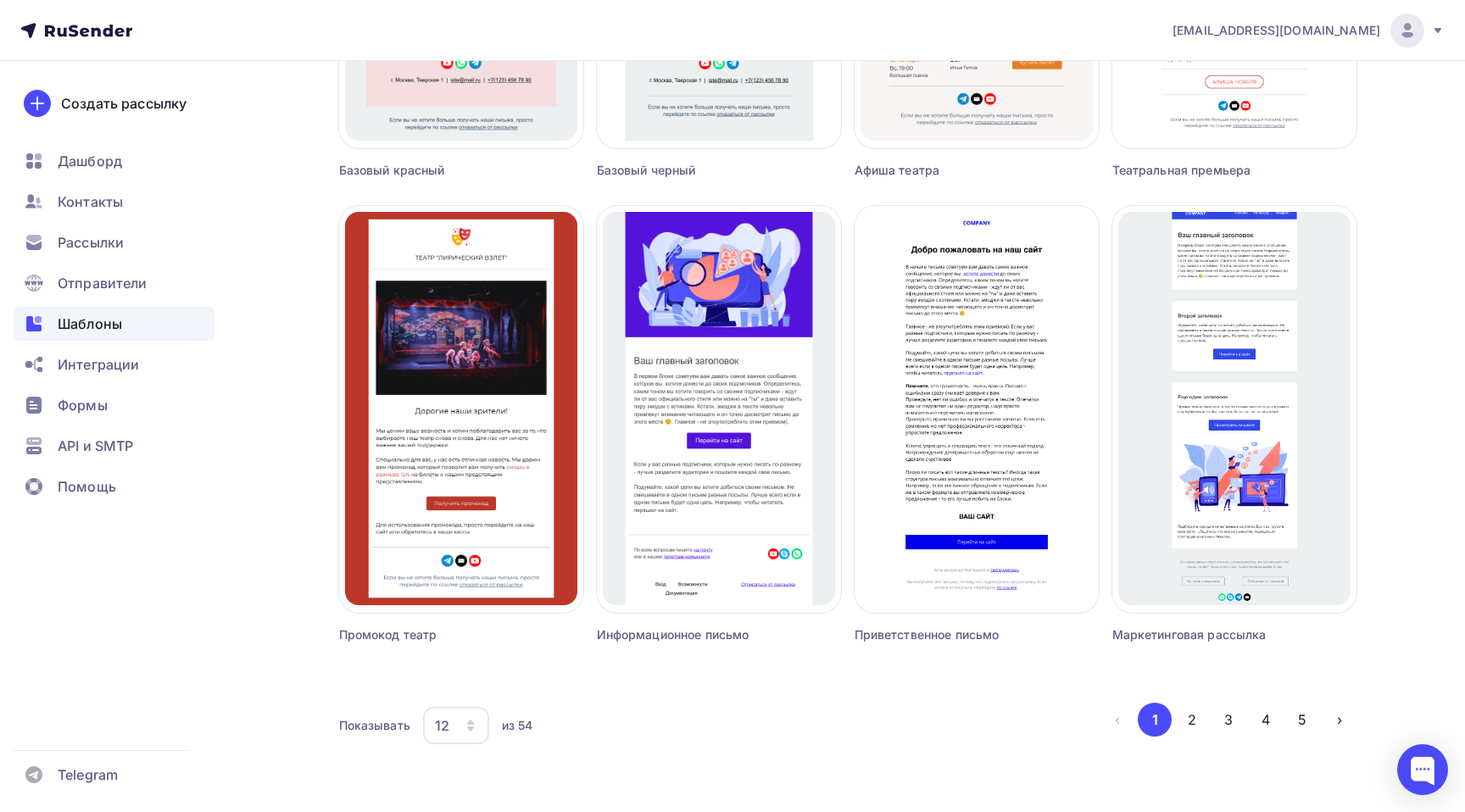
click at [473, 726] on icon "button" at bounding box center [470, 725] width 14 height 14
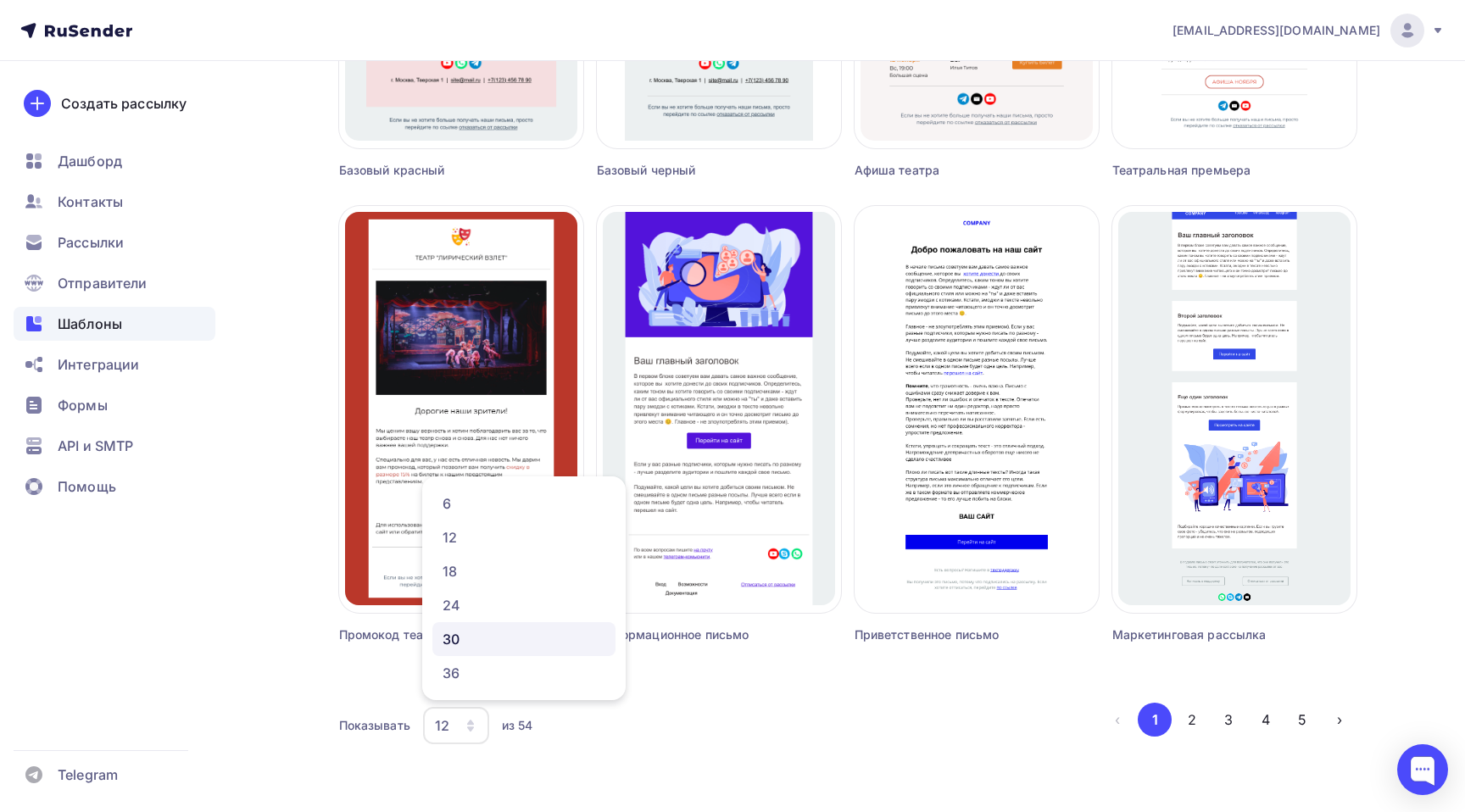
scroll to position [960, 0]
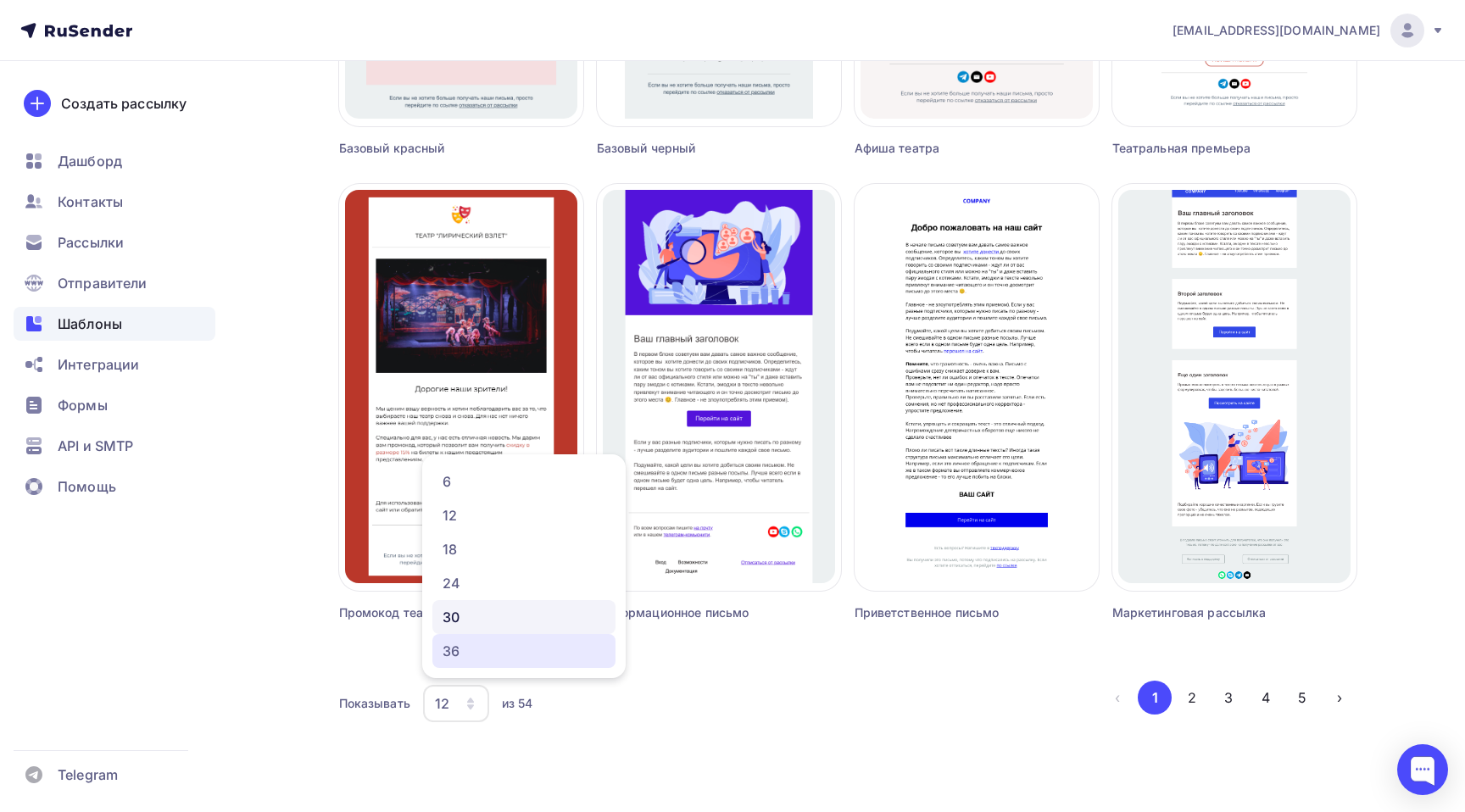
click at [484, 653] on div "36" at bounding box center [523, 651] width 163 height 20
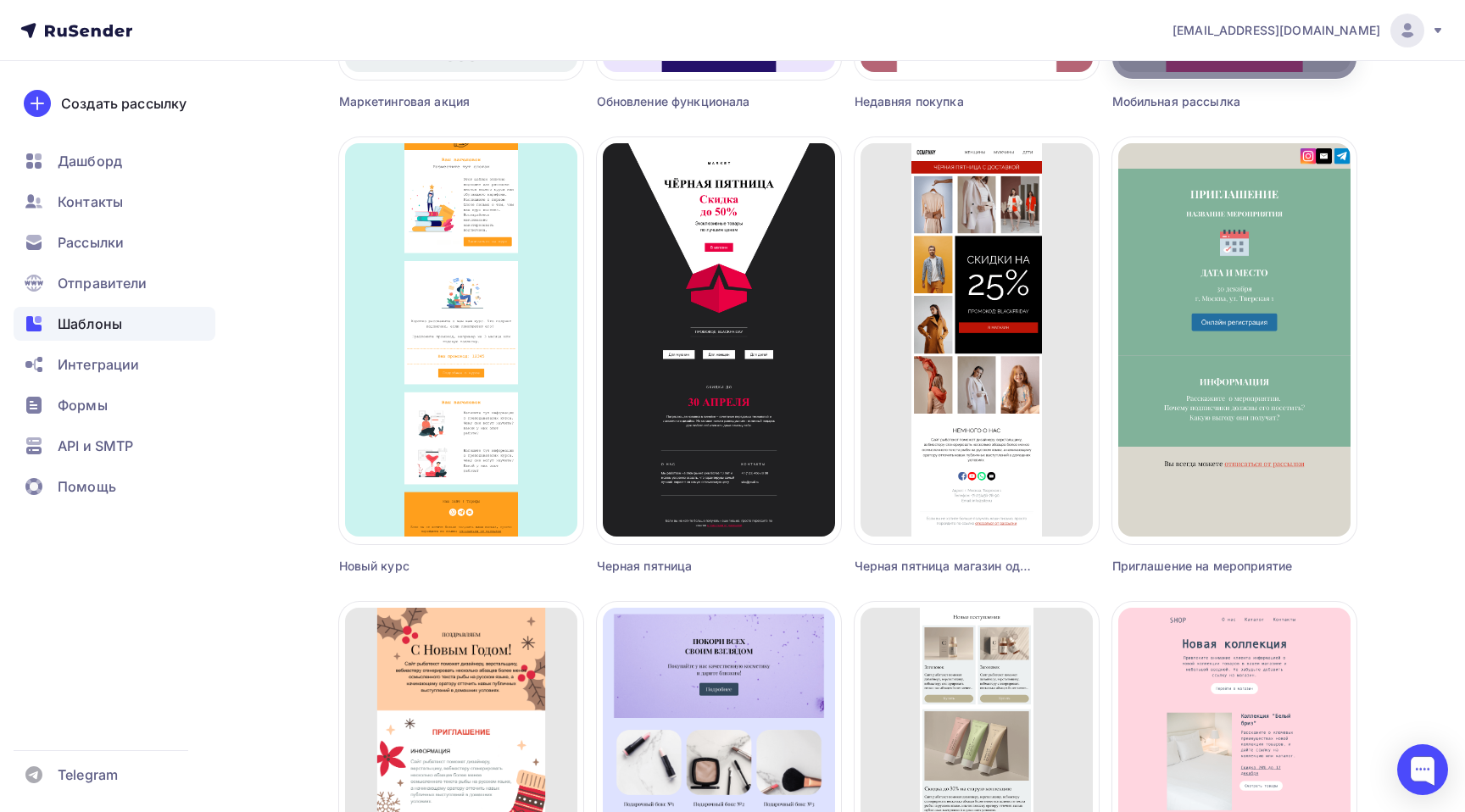
scroll to position [1936, 0]
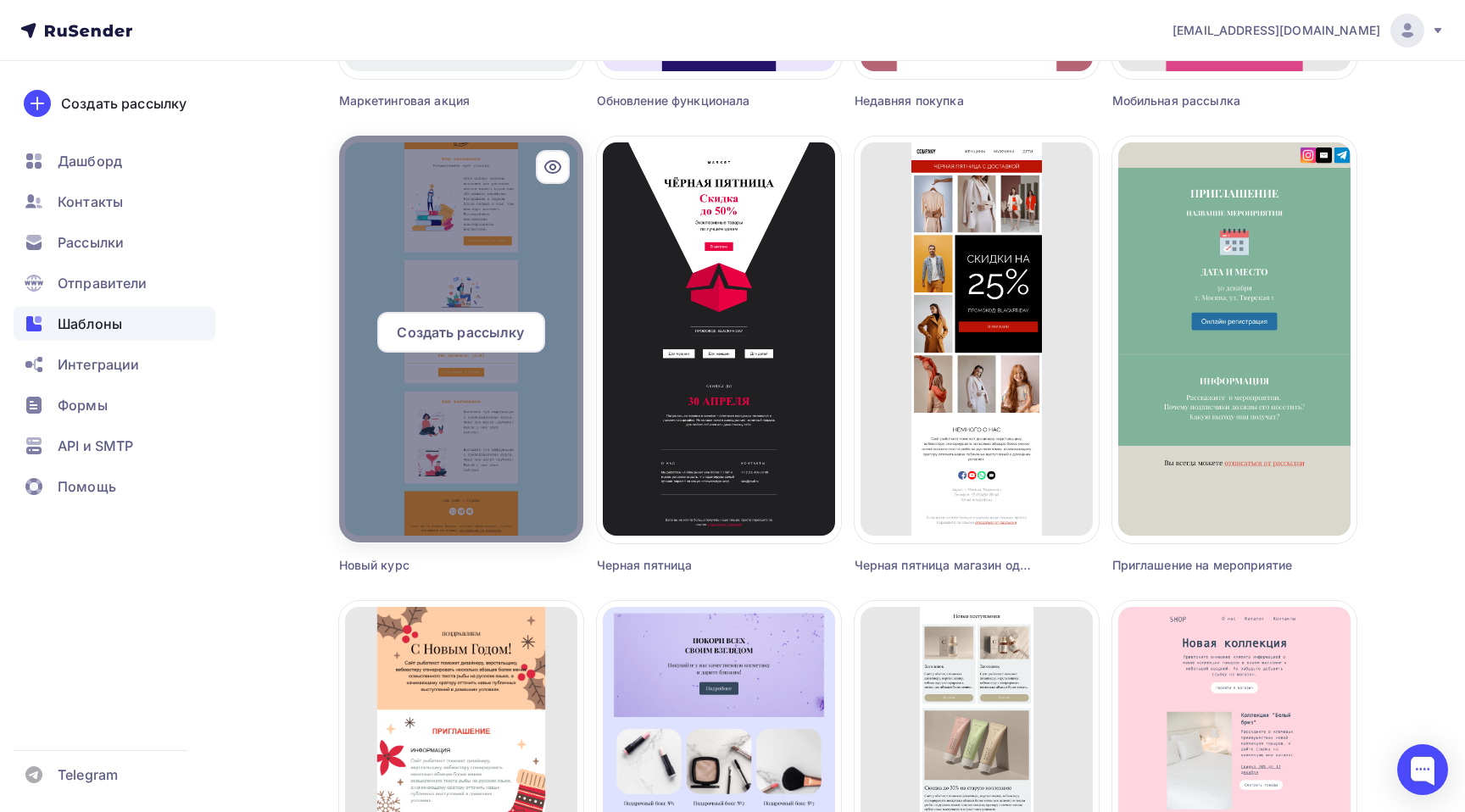
click at [486, 339] on span "Создать рассылку" at bounding box center [460, 332] width 127 height 20
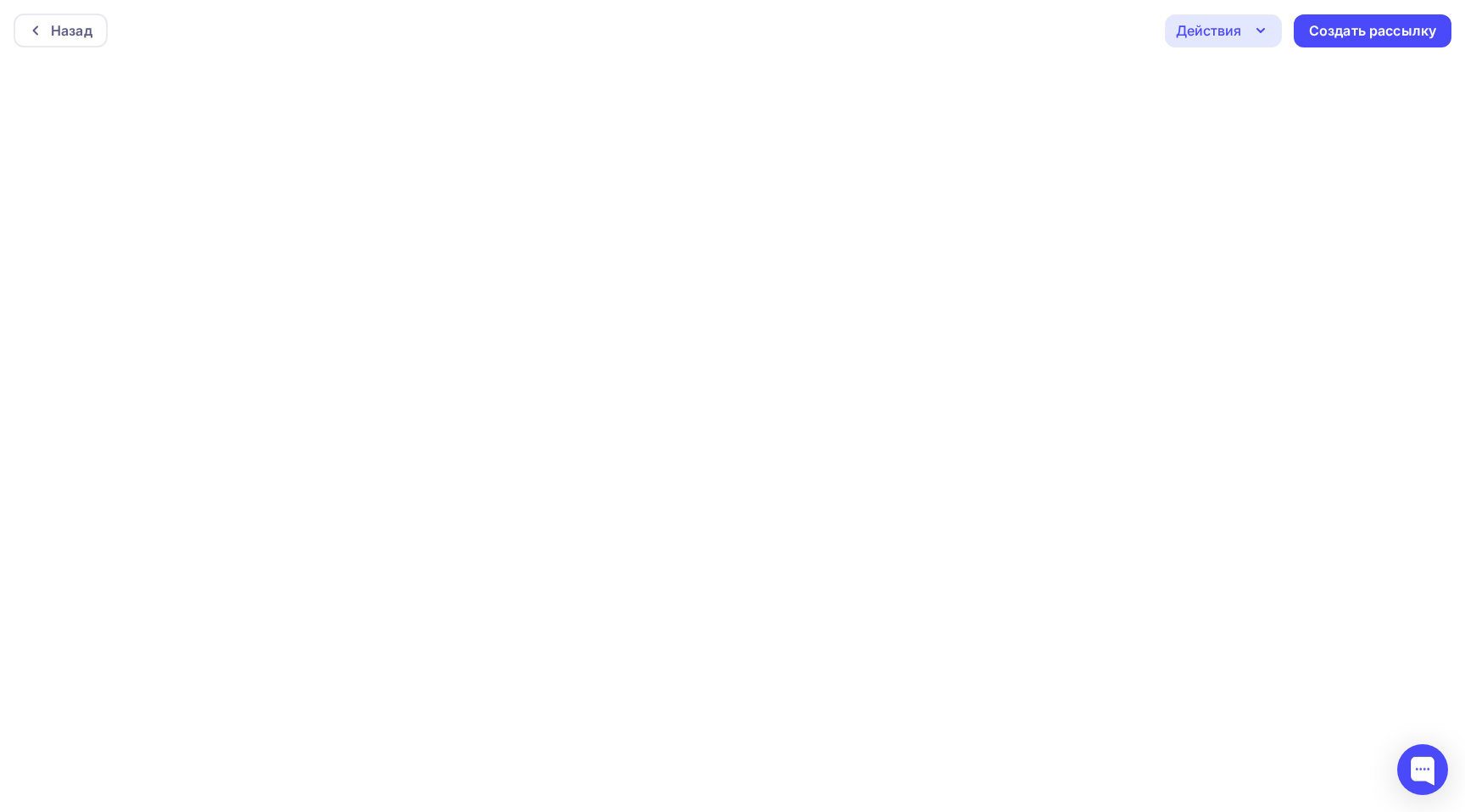
scroll to position [4, 0]
click at [1272, 30] on div "Действия" at bounding box center [1223, 26] width 117 height 33
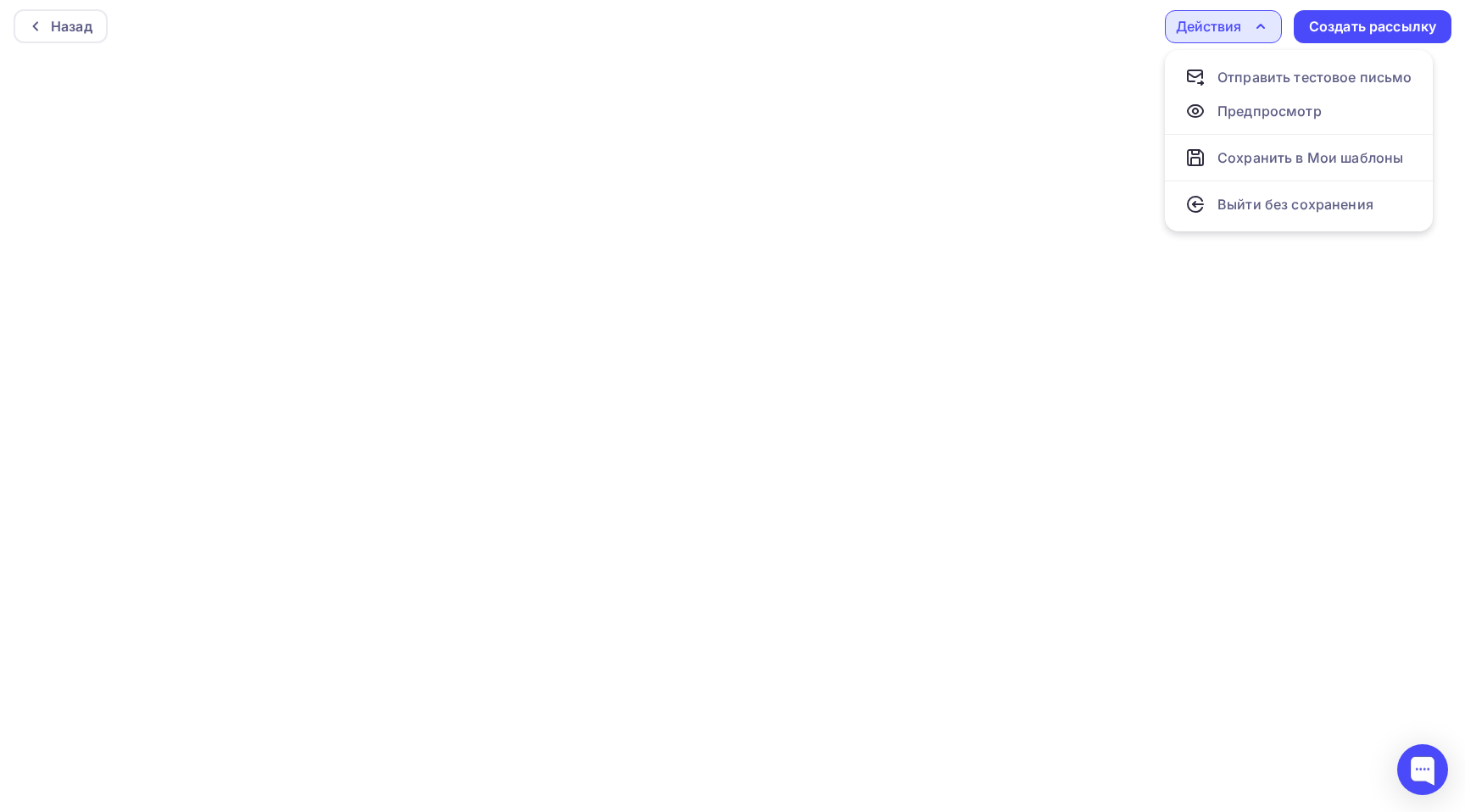
scroll to position [0, 0]
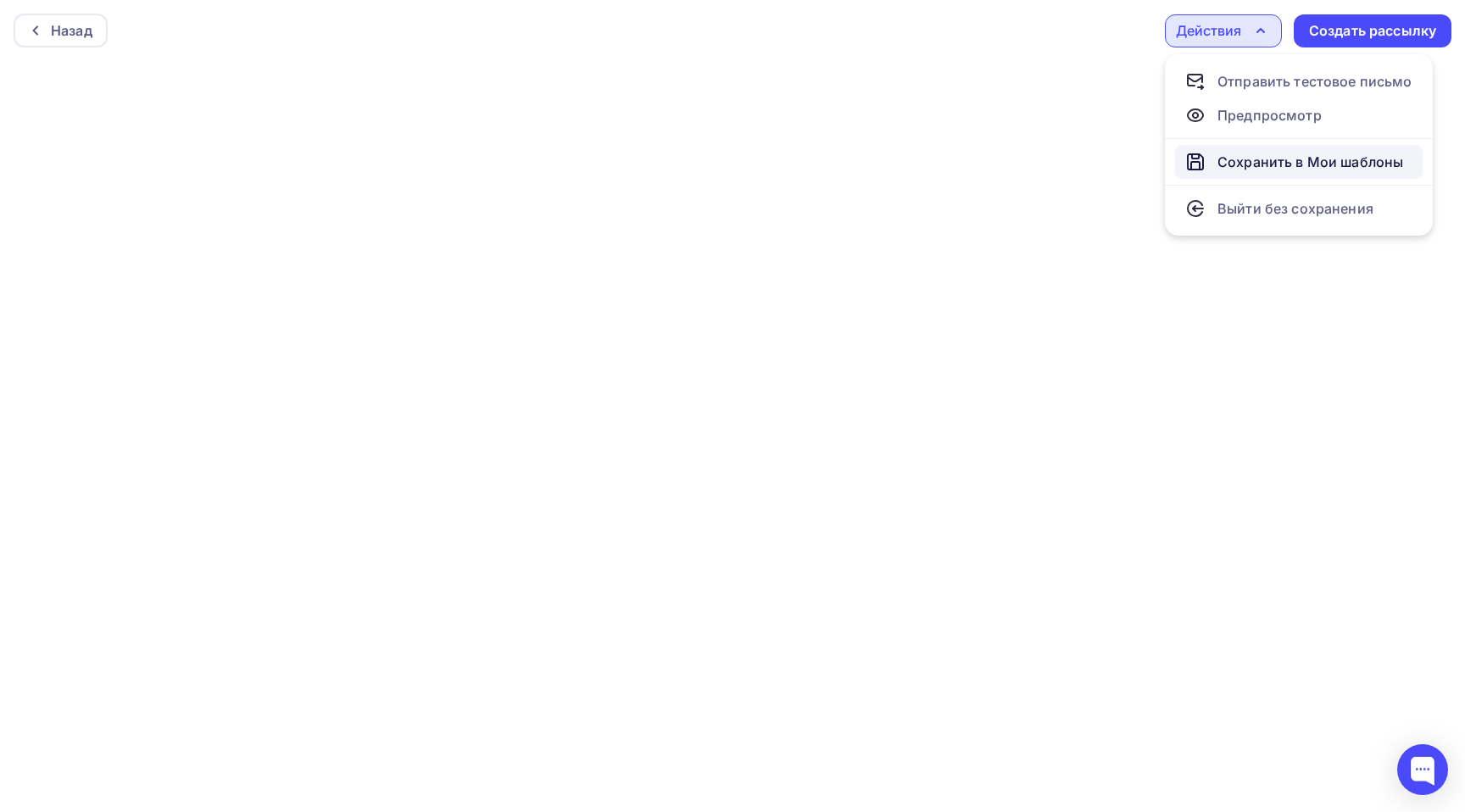
click at [1301, 158] on div "Сохранить в Мои шаблоны" at bounding box center [1310, 161] width 185 height 20
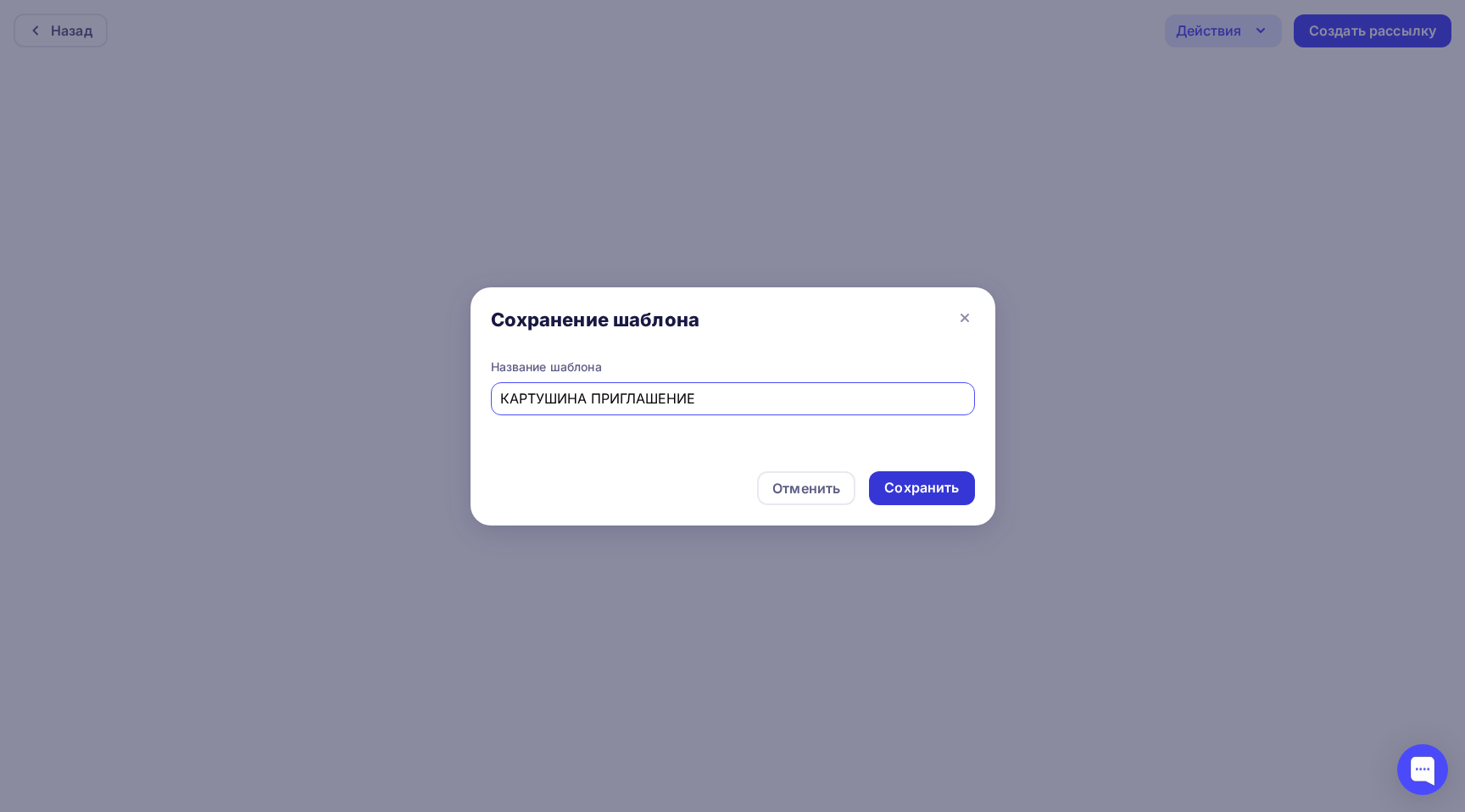
type input "КАРТУШИНА ПРИГЛАШЕНИЕ"
click at [907, 486] on div "Сохранить" at bounding box center [921, 488] width 74 height 20
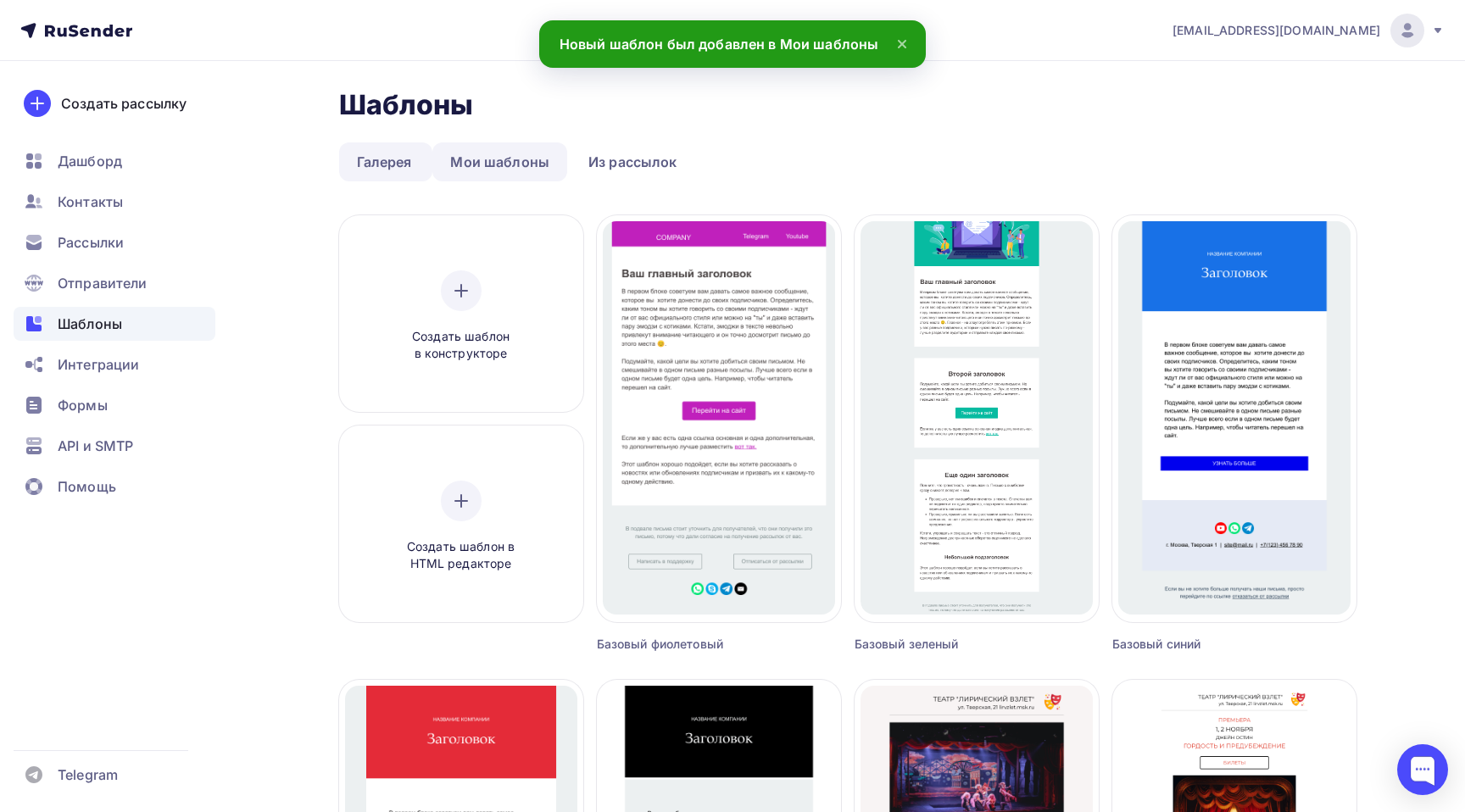
click at [530, 163] on link "Мои шаблоны" at bounding box center [500, 162] width 135 height 39
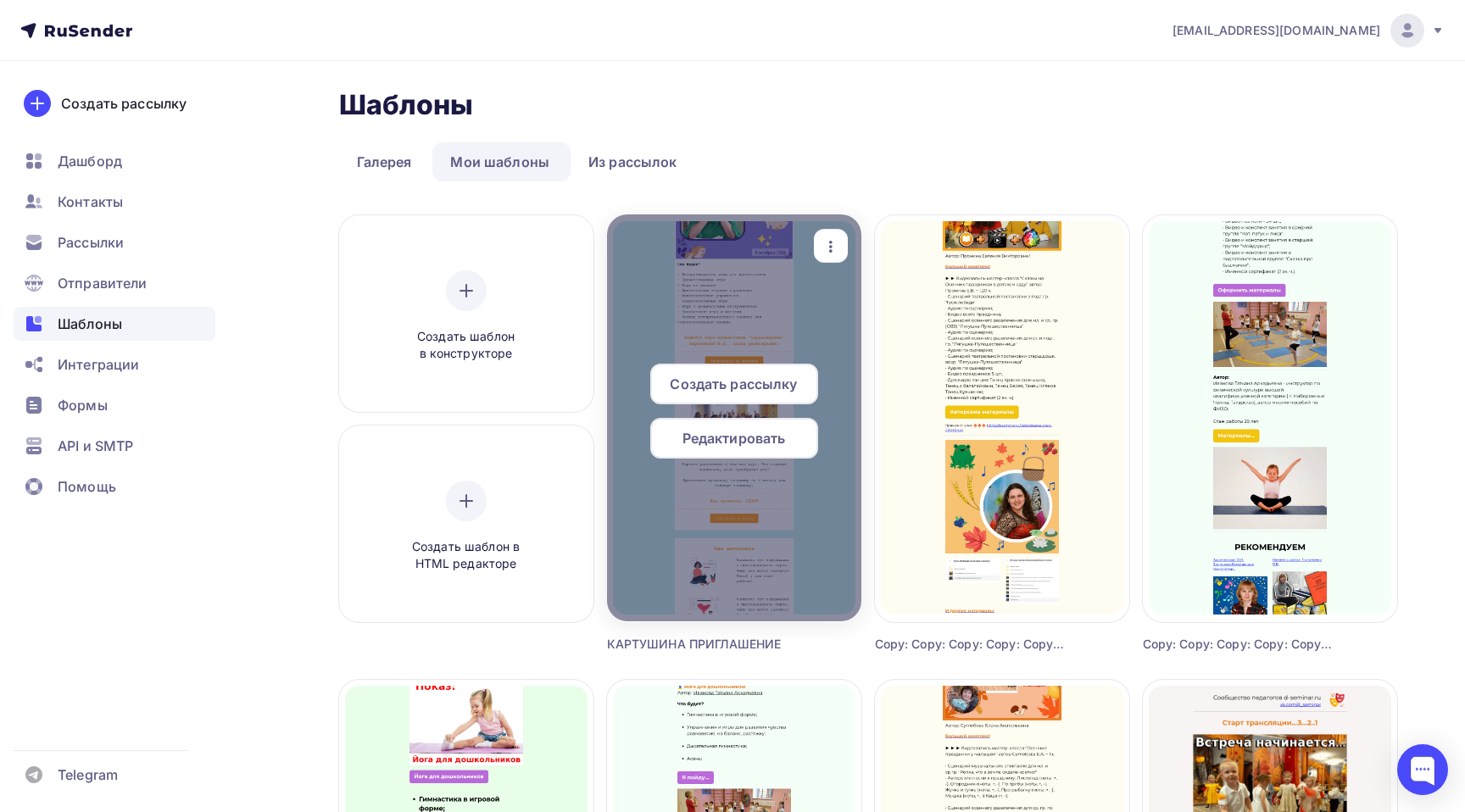
click at [783, 437] on span "Редактировать" at bounding box center [734, 438] width 103 height 20
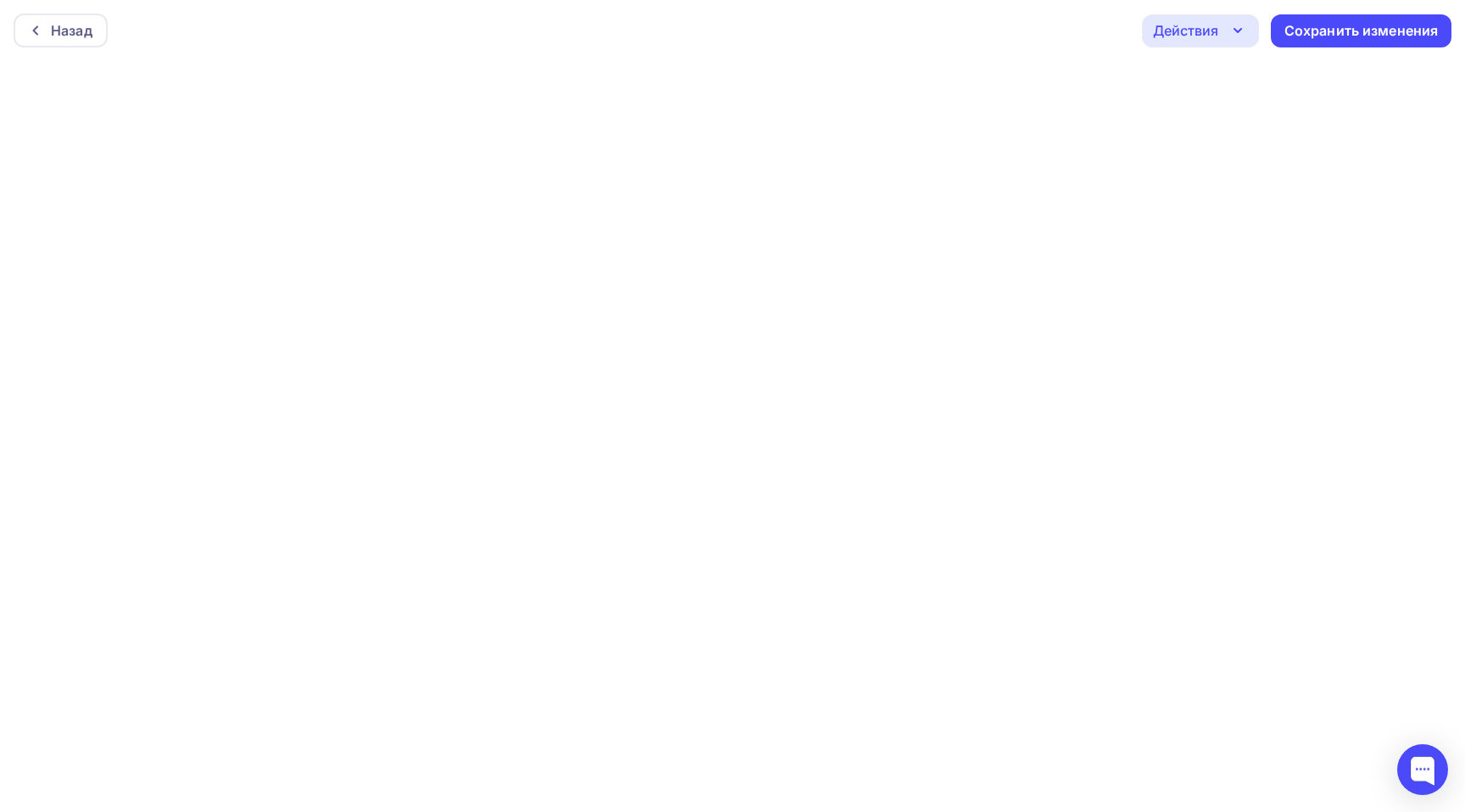
scroll to position [4, 0]
